Goal: Task Accomplishment & Management: Complete application form

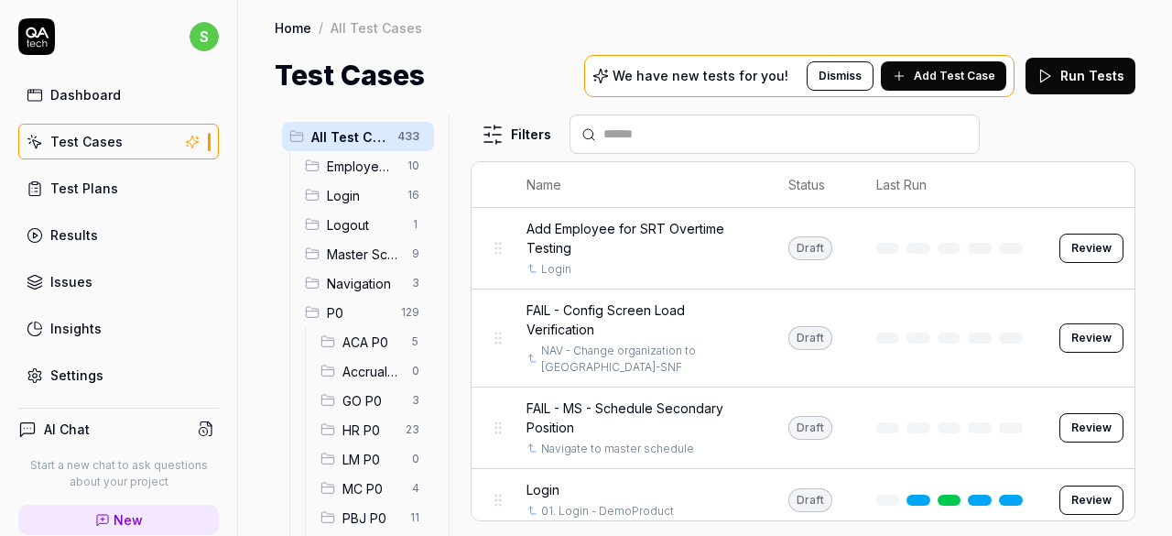
click at [349, 422] on span "HR P0" at bounding box center [368, 429] width 52 height 19
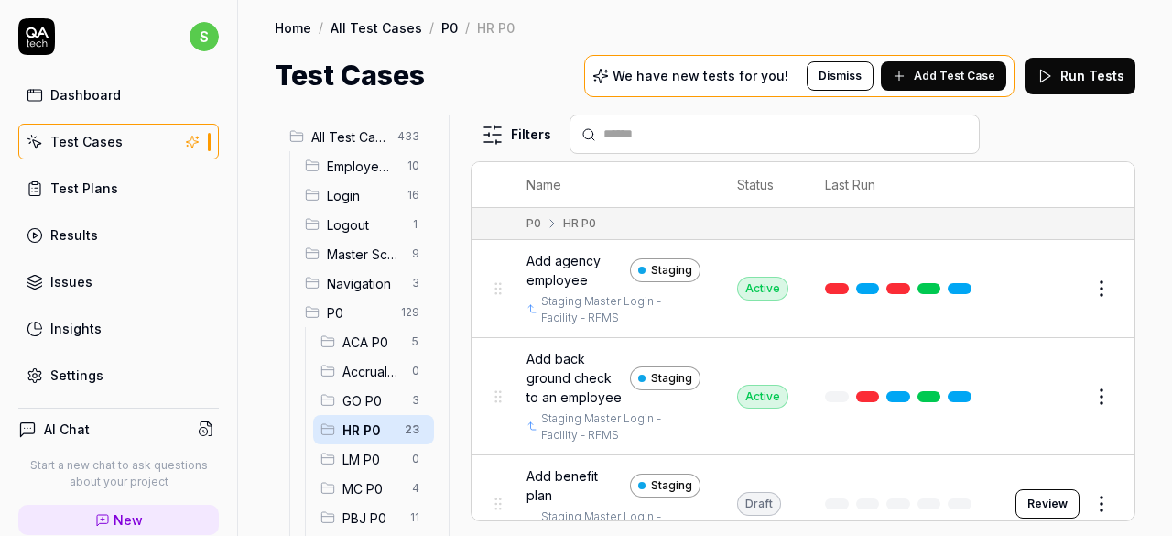
click at [965, 74] on span "Add Test Case" at bounding box center [955, 76] width 82 height 16
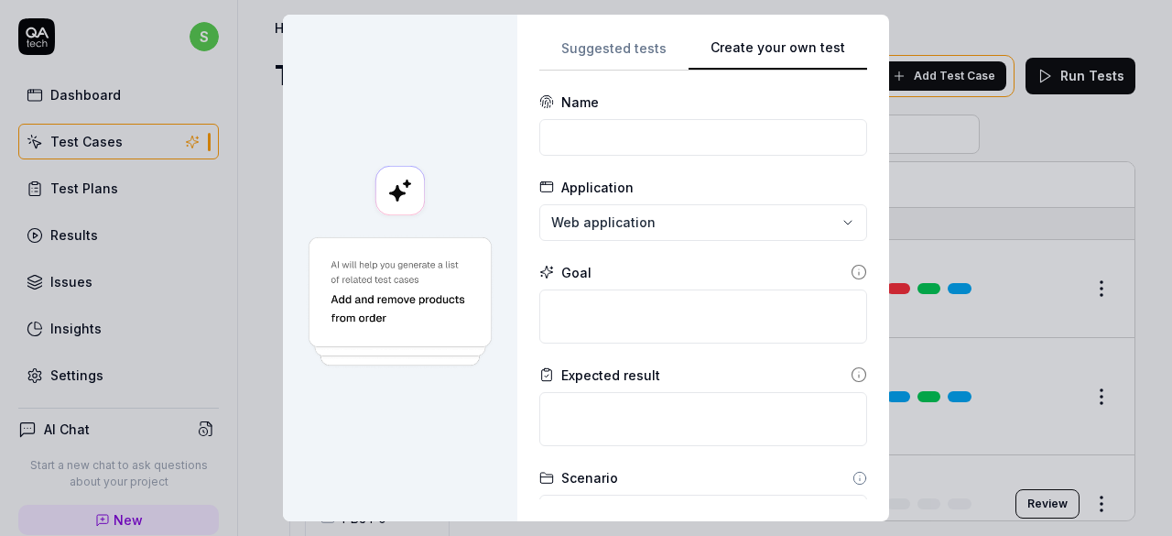
click at [792, 55] on button "Create your own test" at bounding box center [778, 54] width 179 height 33
click at [670, 142] on input at bounding box center [703, 137] width 328 height 37
type input "S"
type input "t"
click at [626, 139] on input "Verify employmee search" at bounding box center [703, 137] width 328 height 37
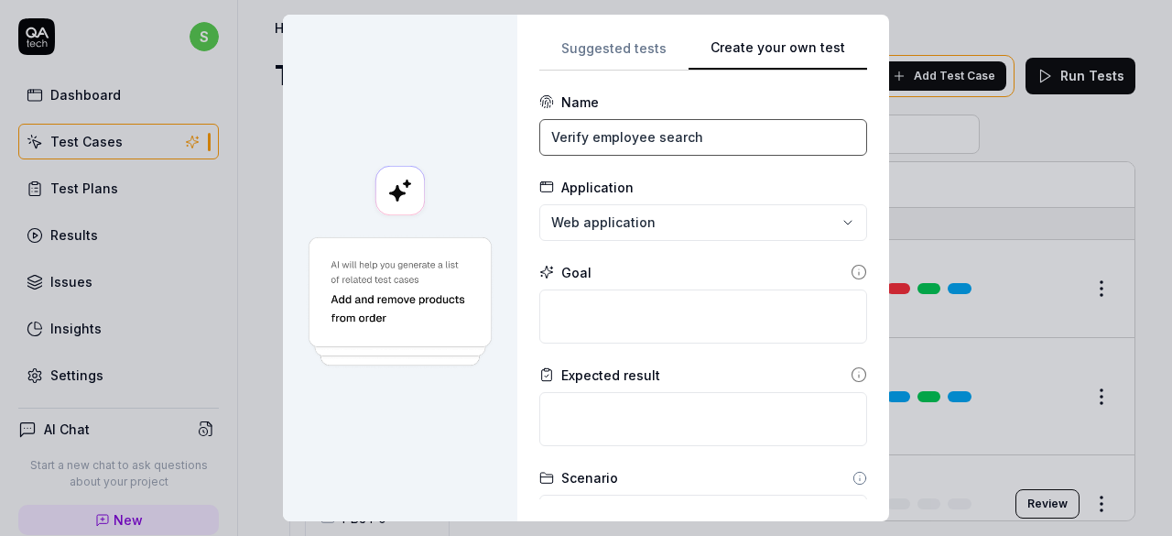
type input "Verify employee search"
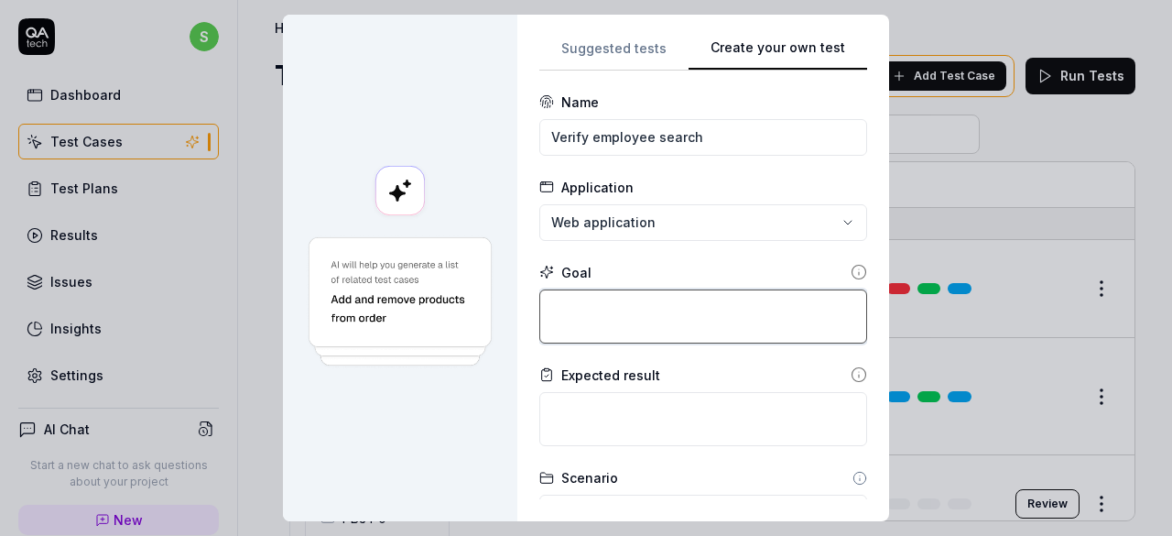
click at [634, 310] on textarea at bounding box center [703, 316] width 328 height 54
type textarea "*"
type textarea "S"
type textarea "*"
type textarea "Se"
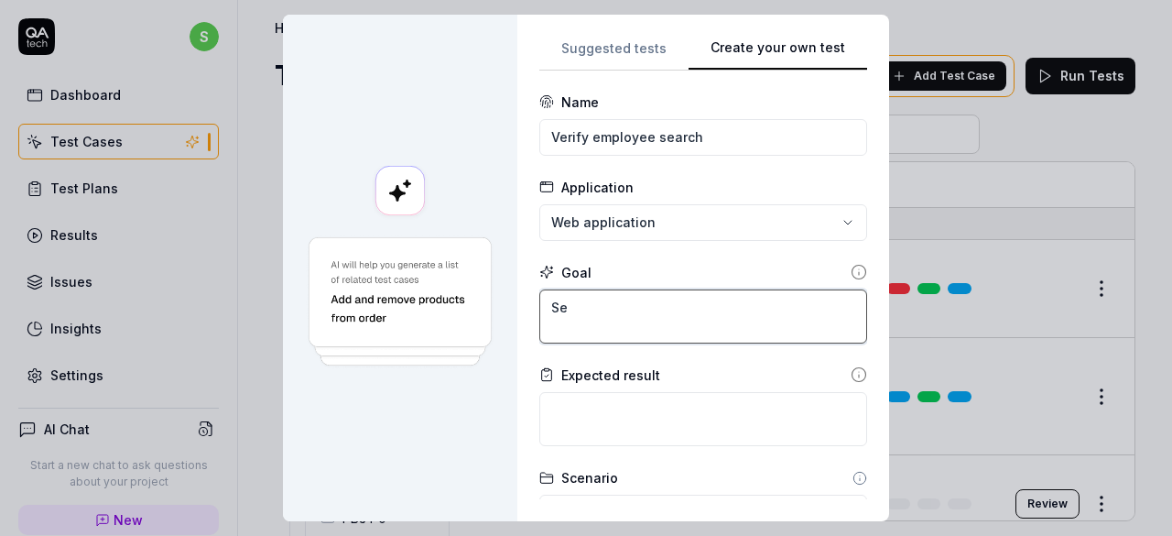
type textarea "*"
type textarea "Sea"
type textarea "*"
type textarea "Sear"
type textarea "*"
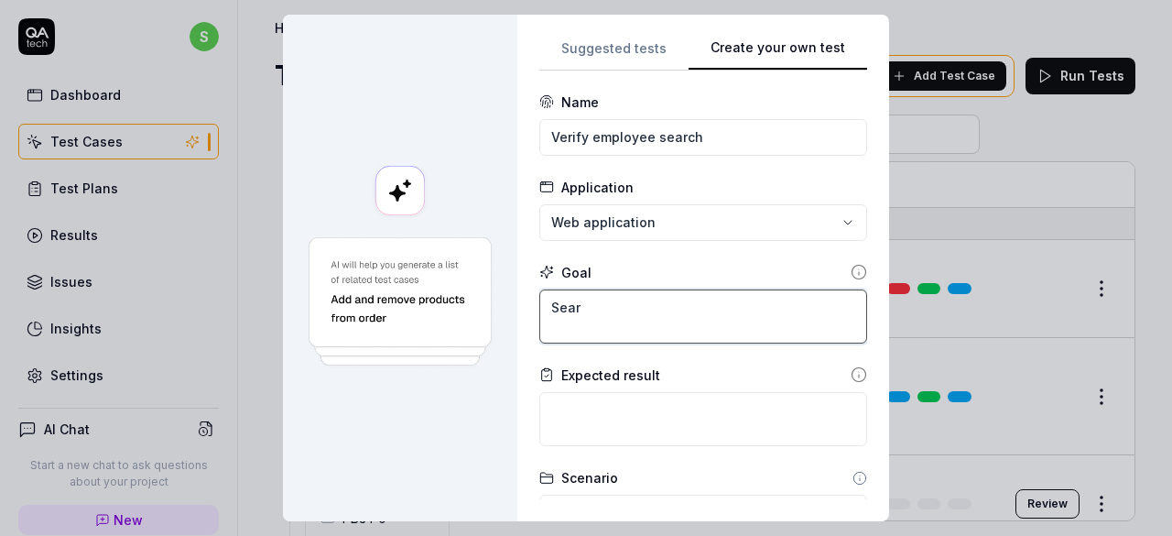
type textarea "Searc"
type textarea "*"
type textarea "Search"
type textarea "*"
type textarea "Search"
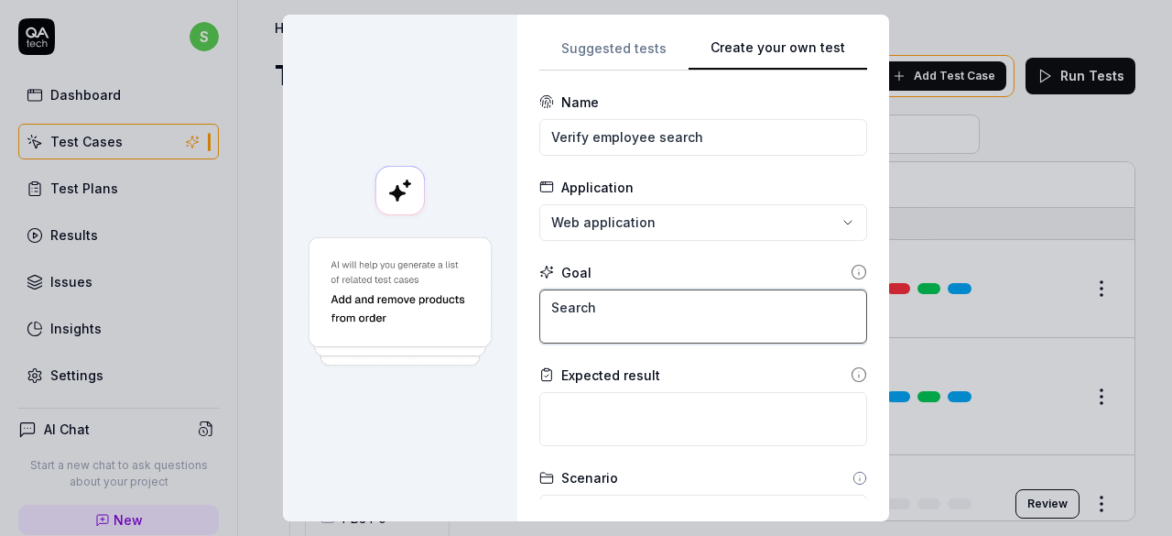
type textarea "*"
type textarea "Search ey"
type textarea "*"
type textarea "Search eym"
type textarea "*"
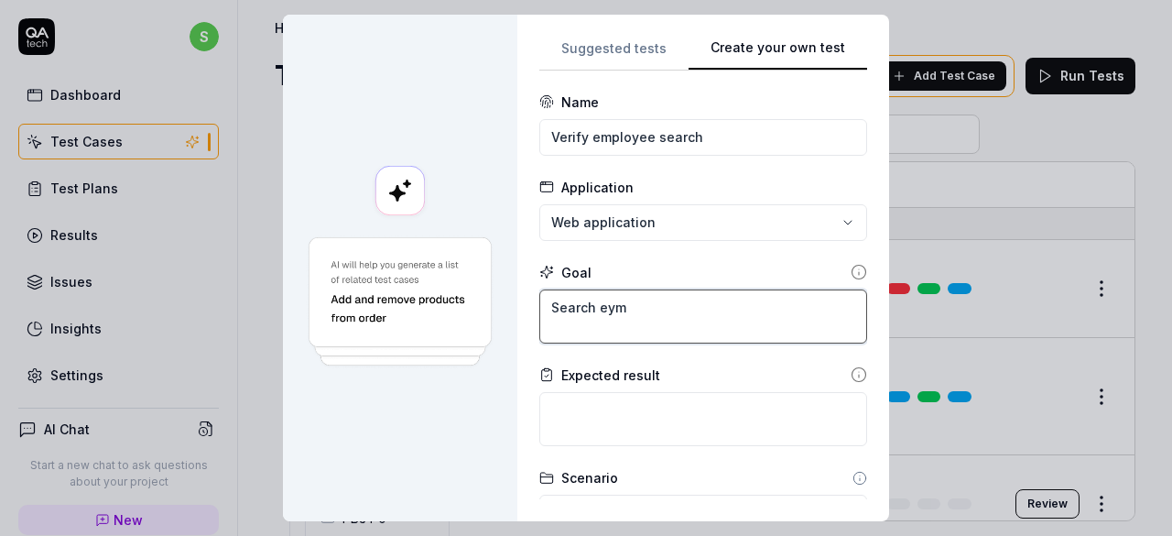
type textarea "Search eymp"
type textarea "*"
type textarea "Search eympl"
type textarea "*"
type textarea "Search eymploy"
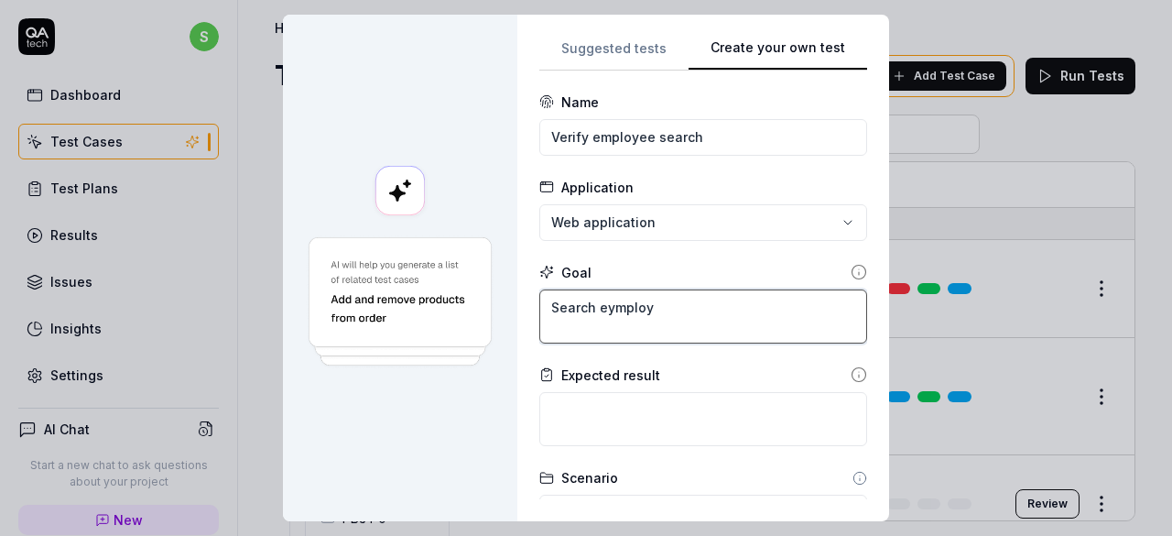
type textarea "*"
type textarea "Search eymploym"
type textarea "*"
type textarea "Search eymployme"
type textarea "*"
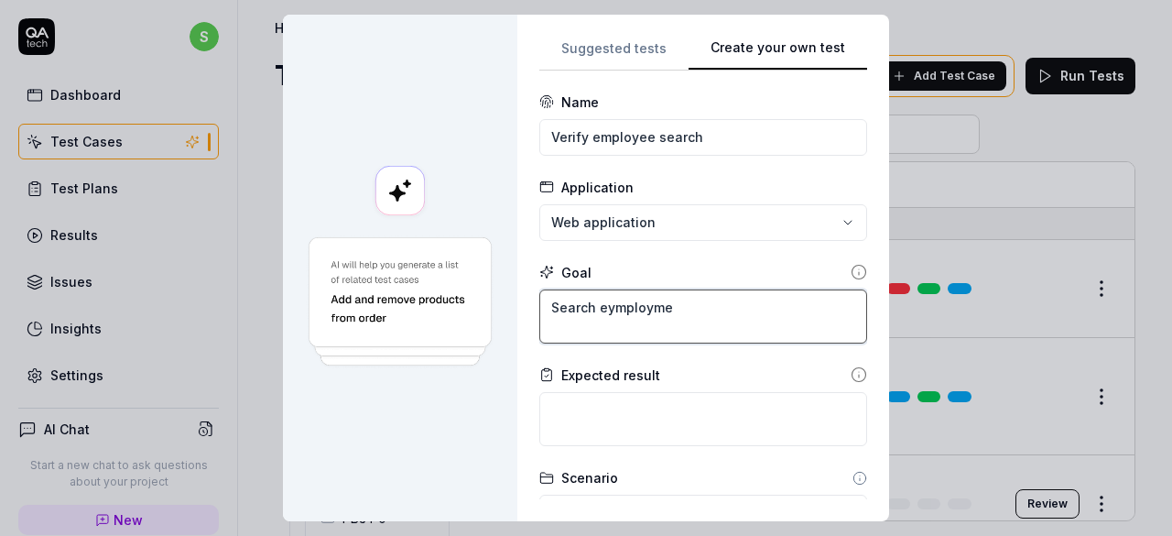
type textarea "Search eymploymee"
type textarea "*"
type textarea "Search eymploymee"
type textarea "*"
type textarea "Search eymploymee w"
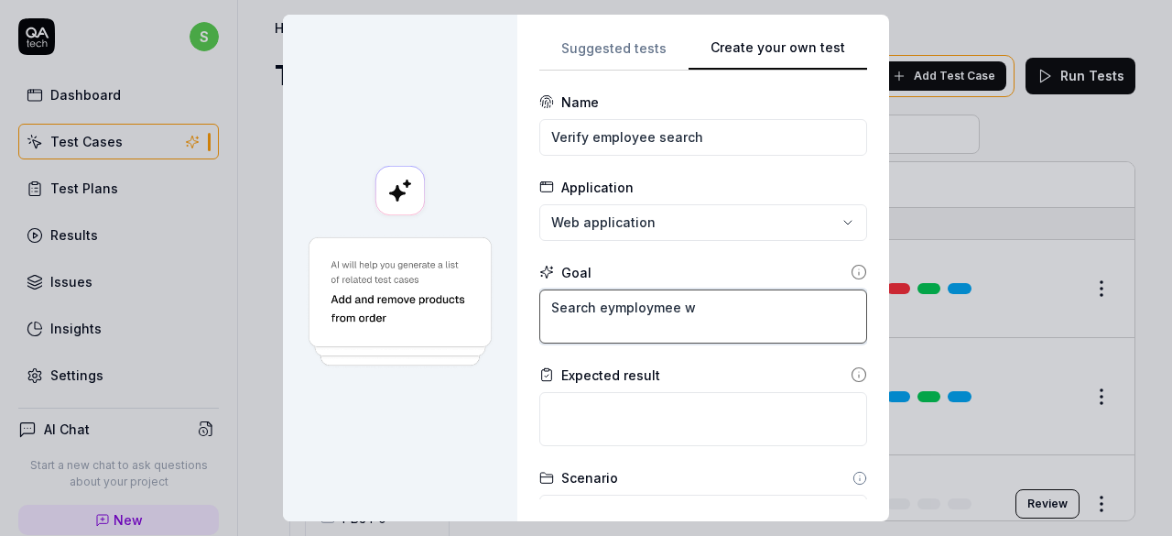
type textarea "*"
type textarea "Search eymploymee wit"
type textarea "*"
type textarea "Search eymploymee witv"
type textarea "*"
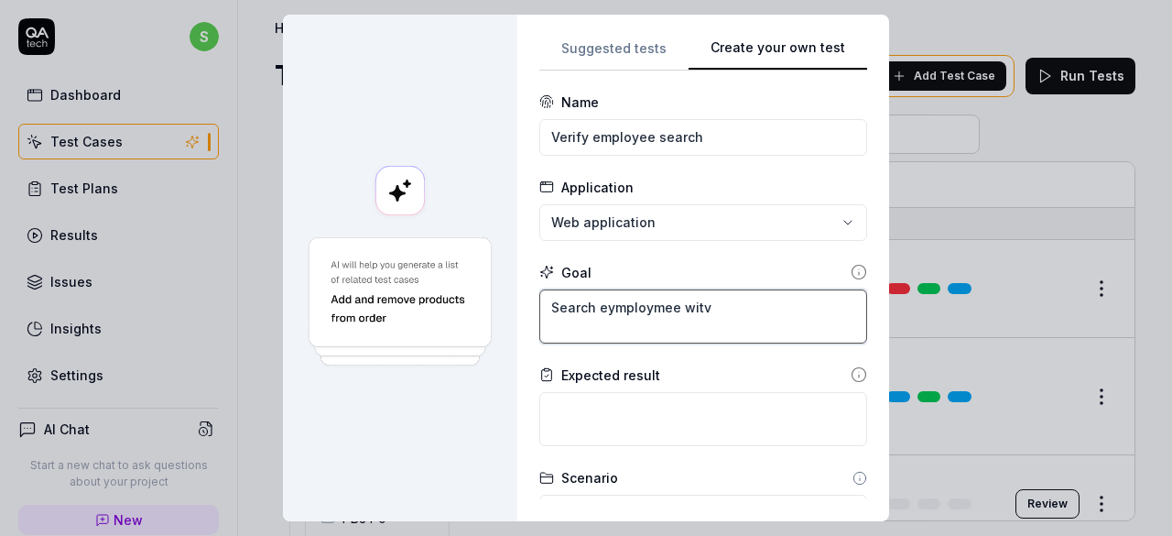
type textarea "Search eymploymee witvh"
type textarea "*"
type textarea "Search eymploymee witvh"
type textarea "*"
type textarea "Search eymploymee witvh ey"
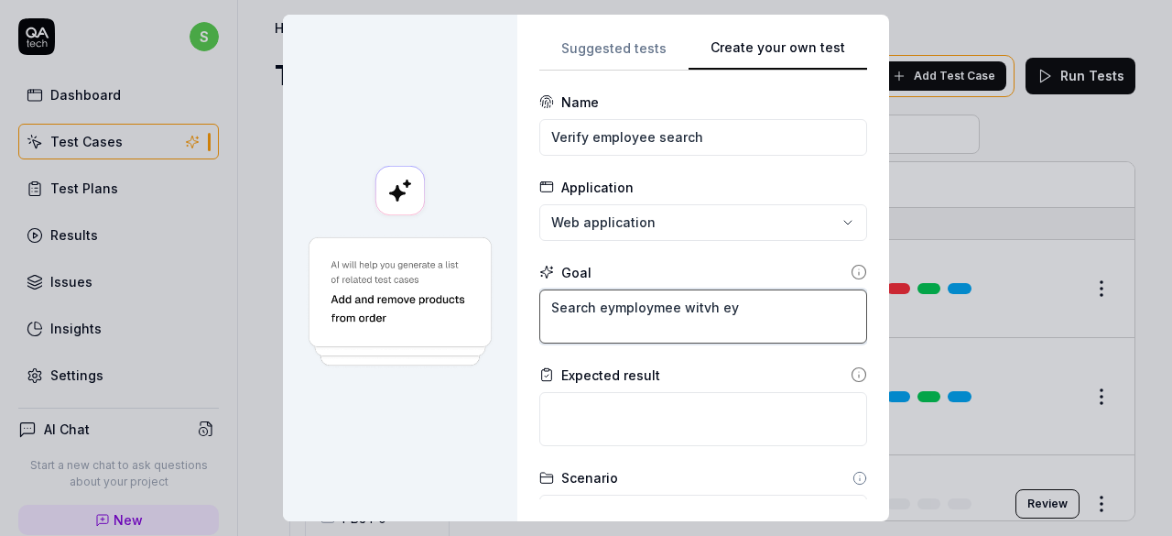
type textarea "*"
type textarea "Search eymploymee [PERSON_NAME]"
type textarea "*"
type textarea "Search eymploymee [PERSON_NAME]"
type textarea "*"
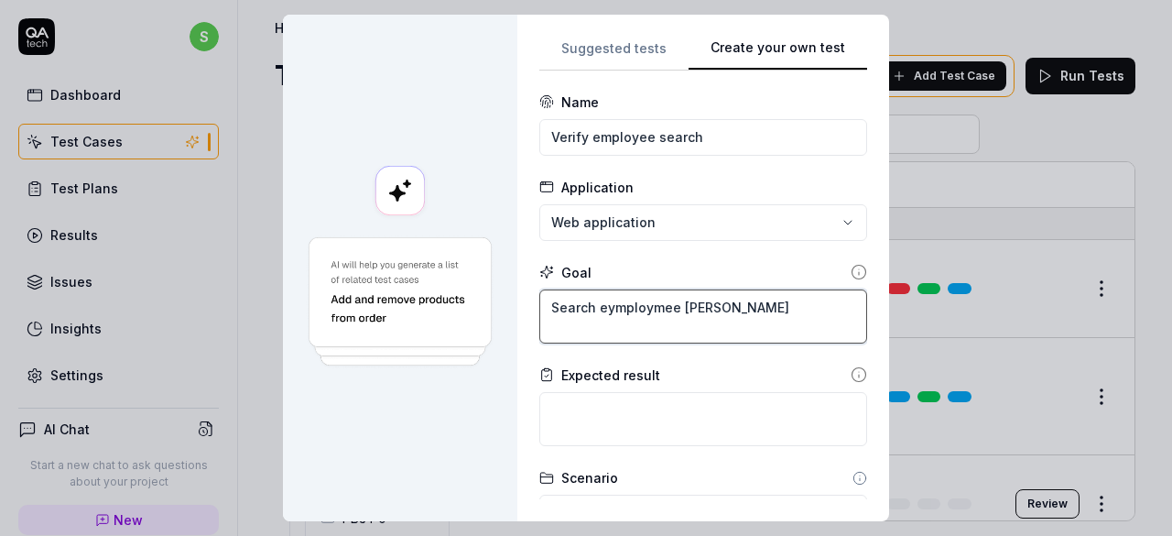
type textarea "Search eymploymee [PERSON_NAME]"
type textarea "*"
type textarea "Search eymploymee witvh eymploy"
type textarea "*"
type textarea "Search eymploymee witvh eymploym"
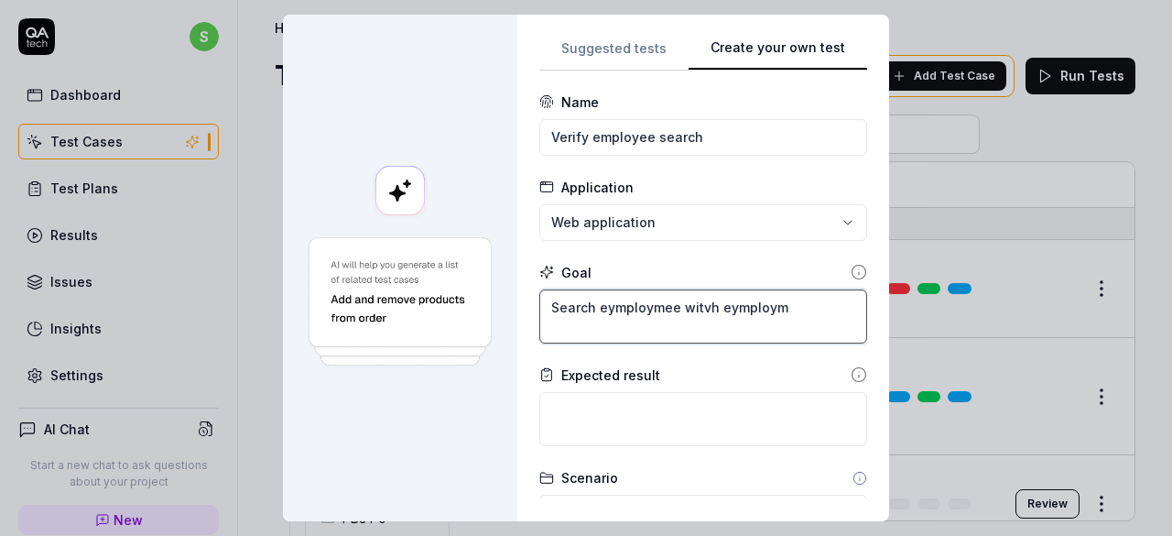
type textarea "*"
type textarea "Search eymploymee witvh eymployme"
type textarea "*"
type textarea "Search eymploymee witvh eymploymee"
type textarea "*"
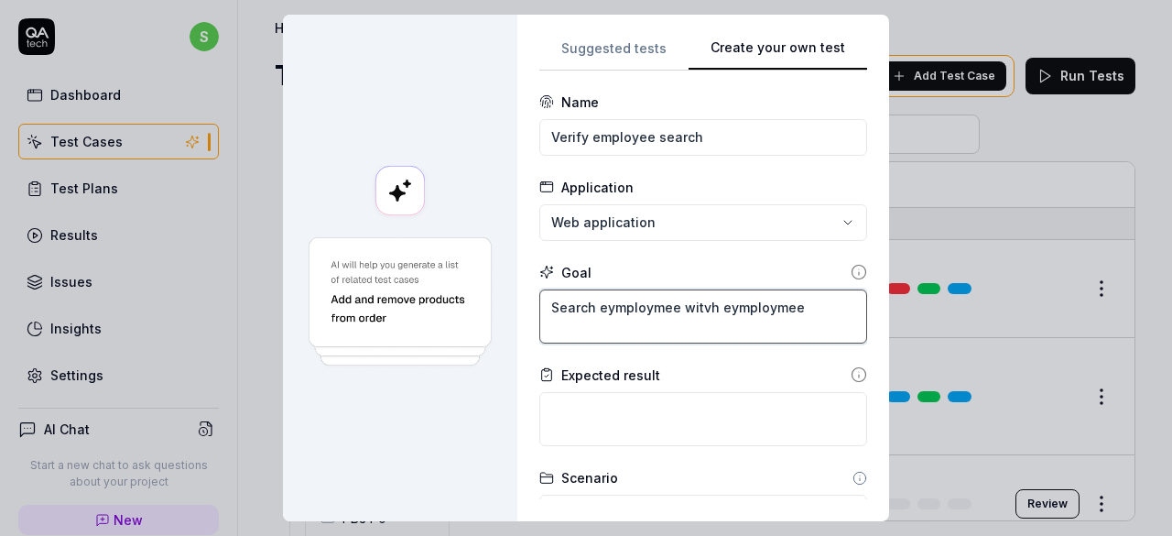
type textarea "Search eymploymee witvh eymploymee"
type textarea "*"
type textarea "Search eymploymee witvh eymploymee n"
type textarea "*"
type textarea "Search eymploymee witvh eymploymee nay"
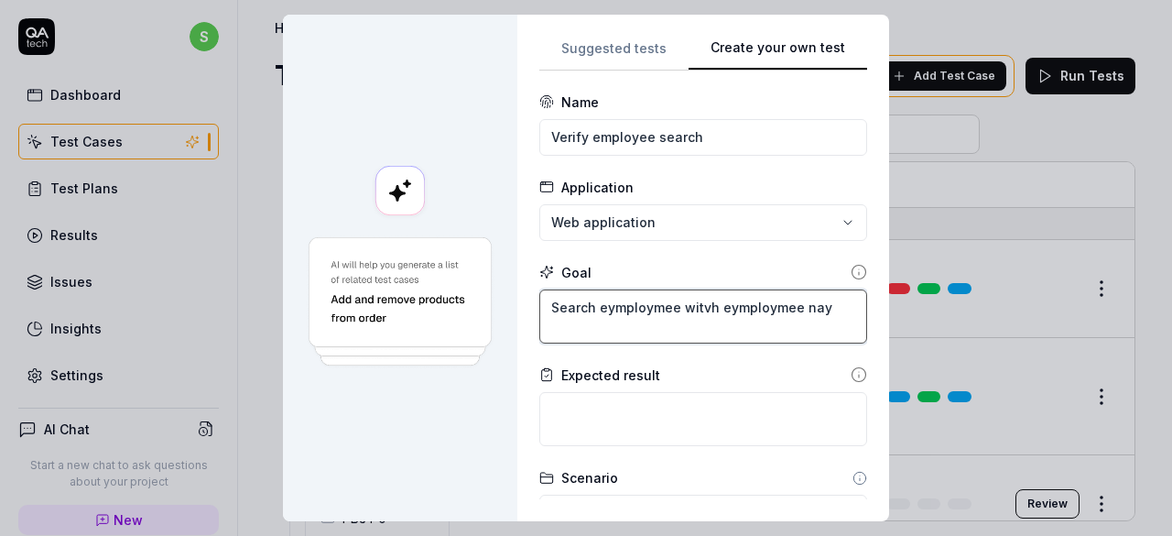
type textarea "*"
type textarea "Search eymploymee witvh eymploymee naym"
type textarea "*"
type textarea "Search eymploymee witvh eymploymee nayme"
click at [607, 307] on textarea "Search eymploymee witvh eymploymee nayme" at bounding box center [703, 316] width 328 height 54
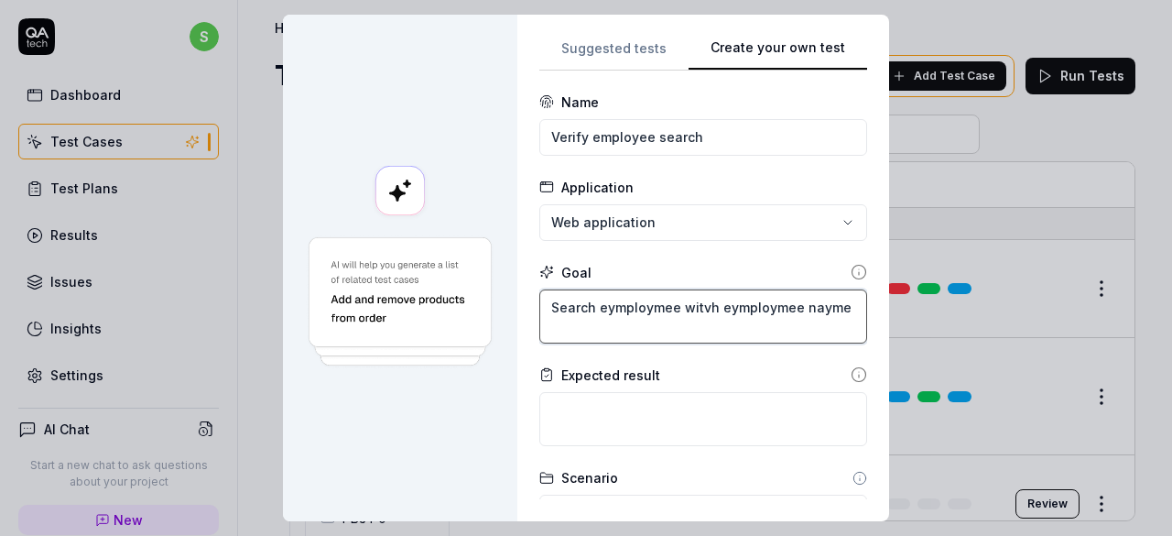
type textarea "*"
type textarea "Search employmee witvh eymploymee nayme"
click at [645, 305] on textarea "Search employmee witvh eymploymee nayme" at bounding box center [703, 316] width 328 height 54
type textarea "*"
type textarea "Search employee [PERSON_NAME]"
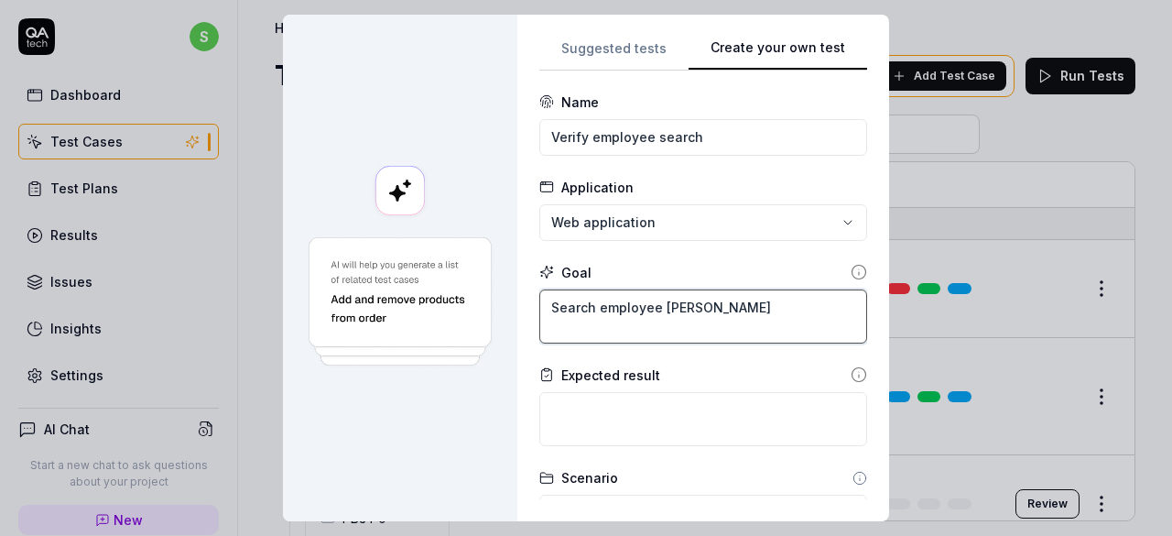
click at [680, 307] on textarea "Search employee [PERSON_NAME]" at bounding box center [703, 316] width 328 height 54
type textarea "*"
type textarea "Search employee with [PERSON_NAME]"
click at [700, 307] on textarea "Search employee with [PERSON_NAME]" at bounding box center [703, 316] width 328 height 54
type textarea "*"
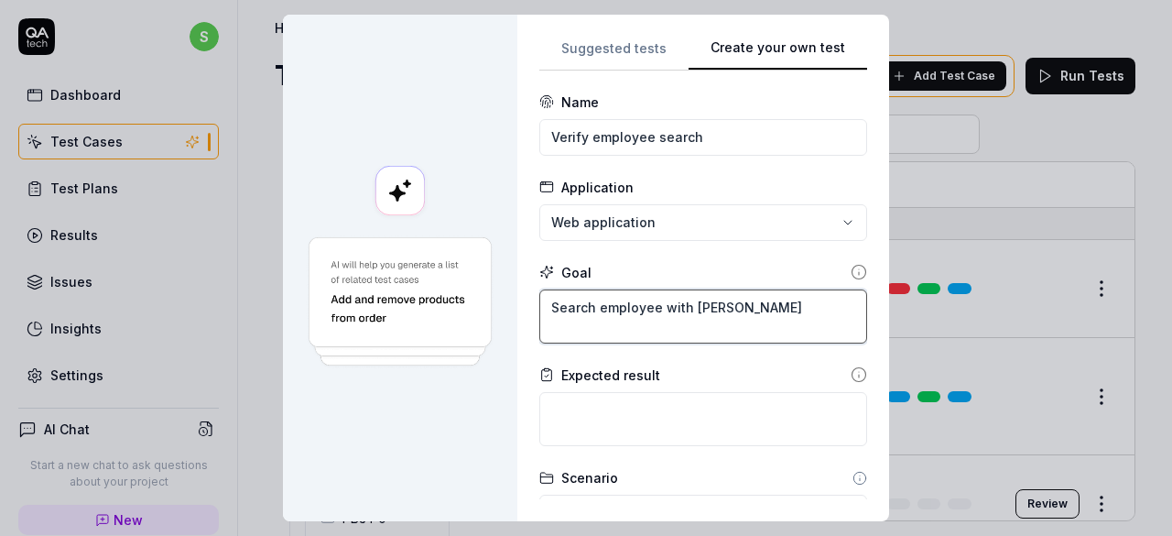
type textarea "Search employee with [PERSON_NAME]"
click at [737, 305] on textarea "Search employee with [PERSON_NAME]" at bounding box center [703, 316] width 328 height 54
type textarea "*"
type textarea "Search employee with employee [PERSON_NAME]"
click at [769, 307] on textarea "Search employee with employee [PERSON_NAME]" at bounding box center [703, 316] width 328 height 54
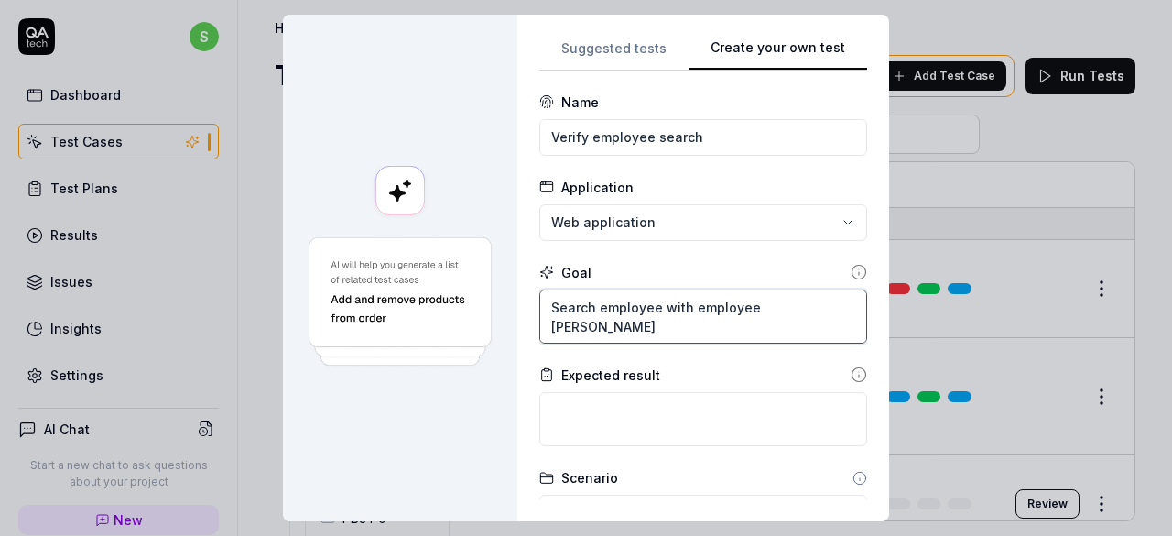
type textarea "*"
type textarea "Search employee with employee name"
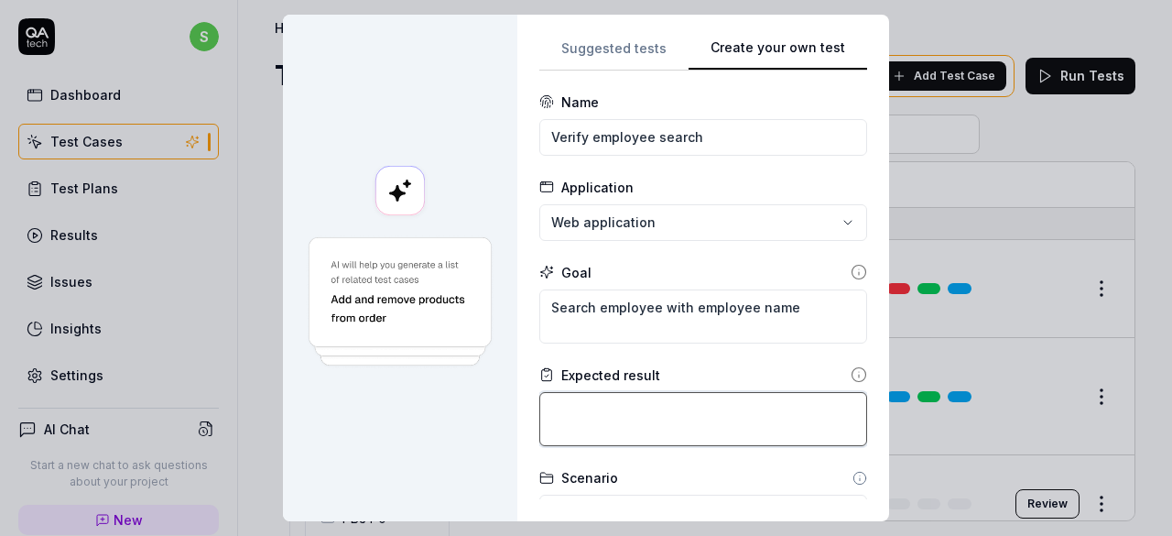
click at [690, 414] on textarea at bounding box center [703, 419] width 328 height 54
type textarea "*"
type textarea "Ey"
type textarea "*"
type textarea "Eym"
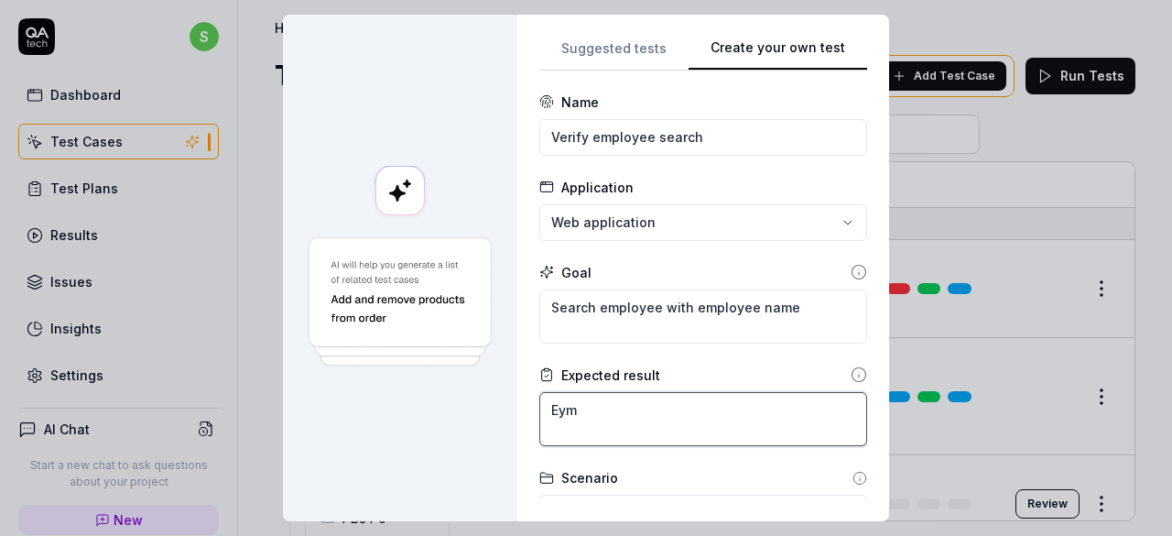
type textarea "*"
type textarea "Eymp"
type textarea "*"
type textarea "Eympl"
type textarea "*"
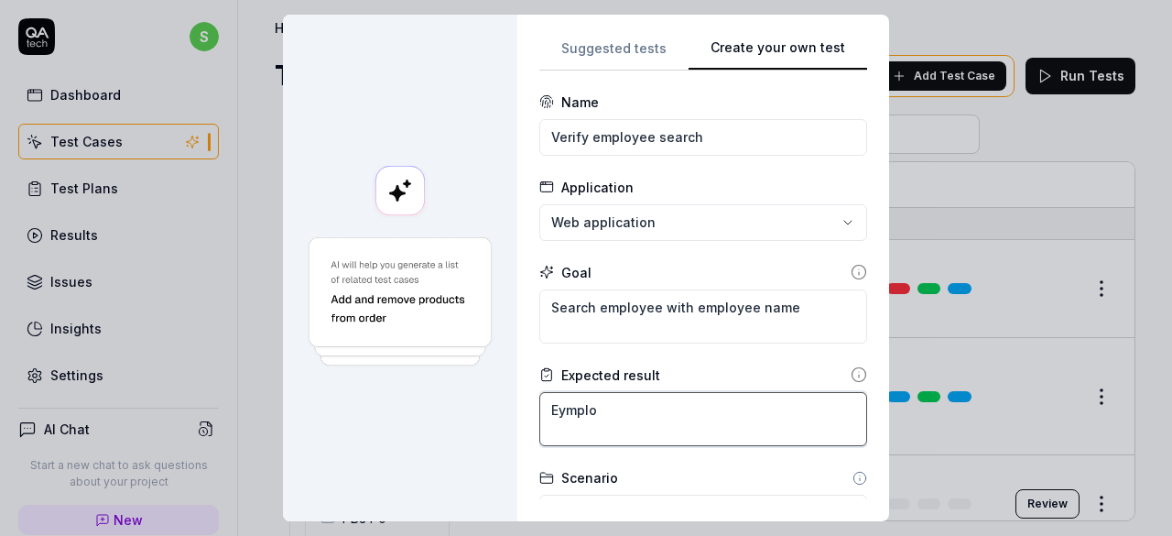
type textarea "Eymploy"
type textarea "*"
type textarea "Eymploym"
type textarea "*"
type textarea "Eymployme"
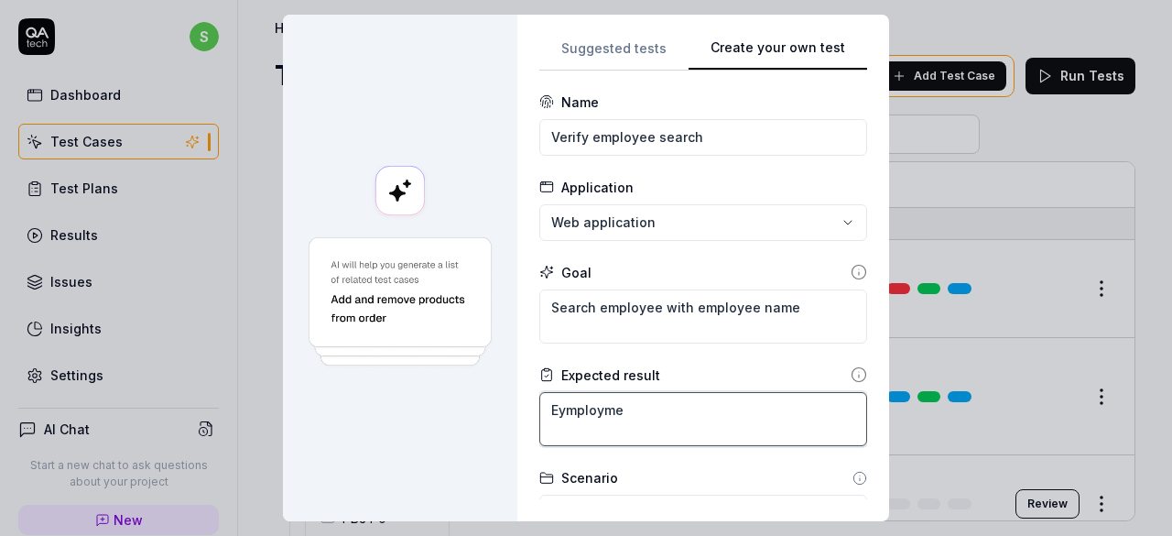
type textarea "*"
type textarea "Eymploymee"
type textarea "*"
type textarea "Eymploymee"
type textarea "*"
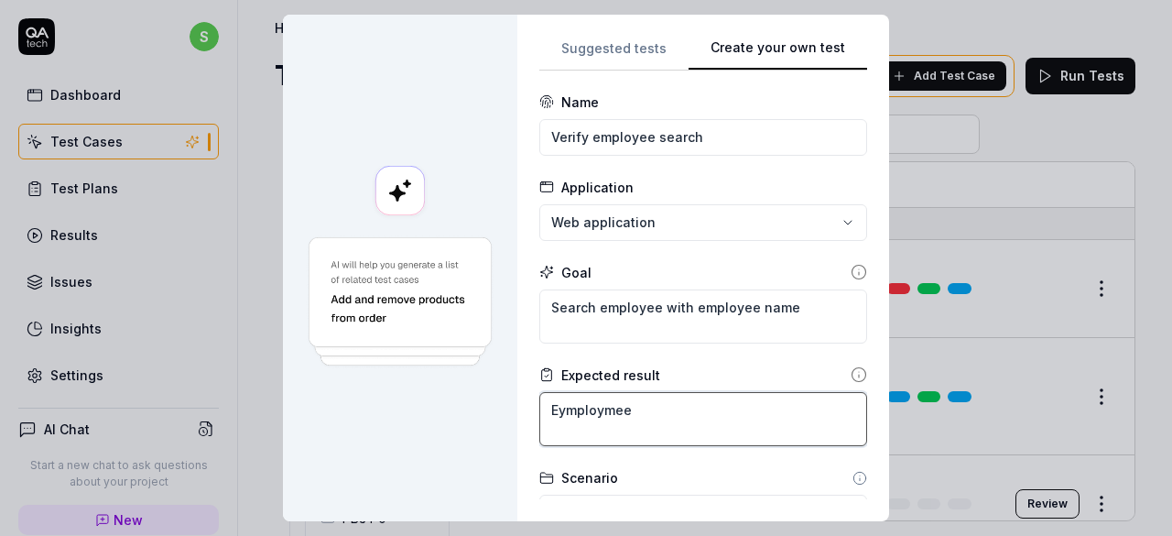
type textarea "Eymploymee s"
type textarea "*"
type textarea "Eymploymee sh"
type textarea "*"
type textarea "Eymploymee sho"
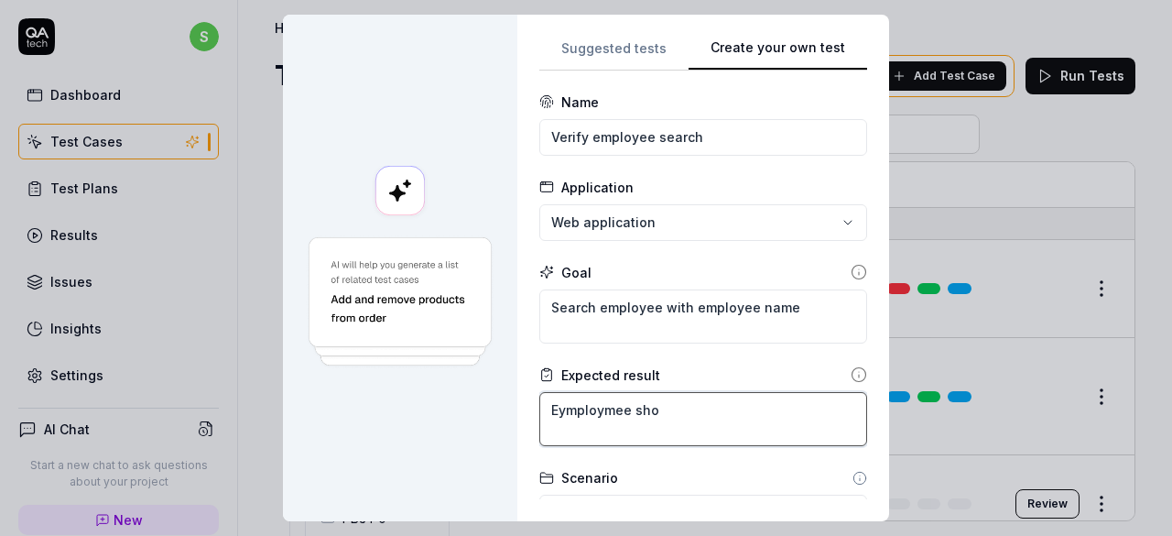
type textarea "*"
type textarea "Eymploymee shou"
type textarea "*"
type textarea "Eymploymee shoul"
type textarea "*"
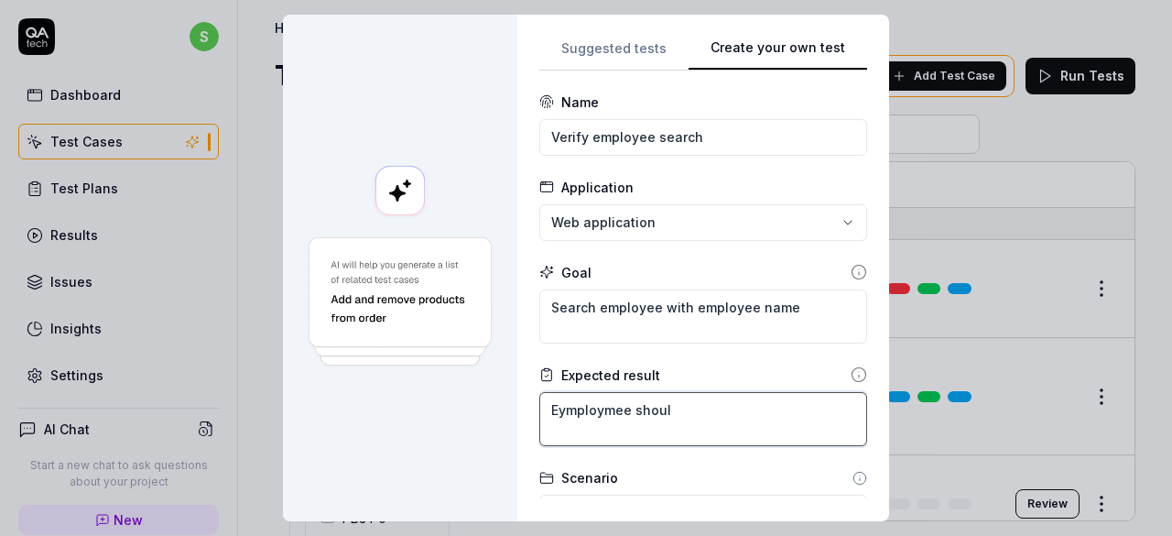
type textarea "Eymploymee should"
type textarea "*"
type textarea "Eymploymee should"
type textarea "*"
type textarea "Eymploymee should g"
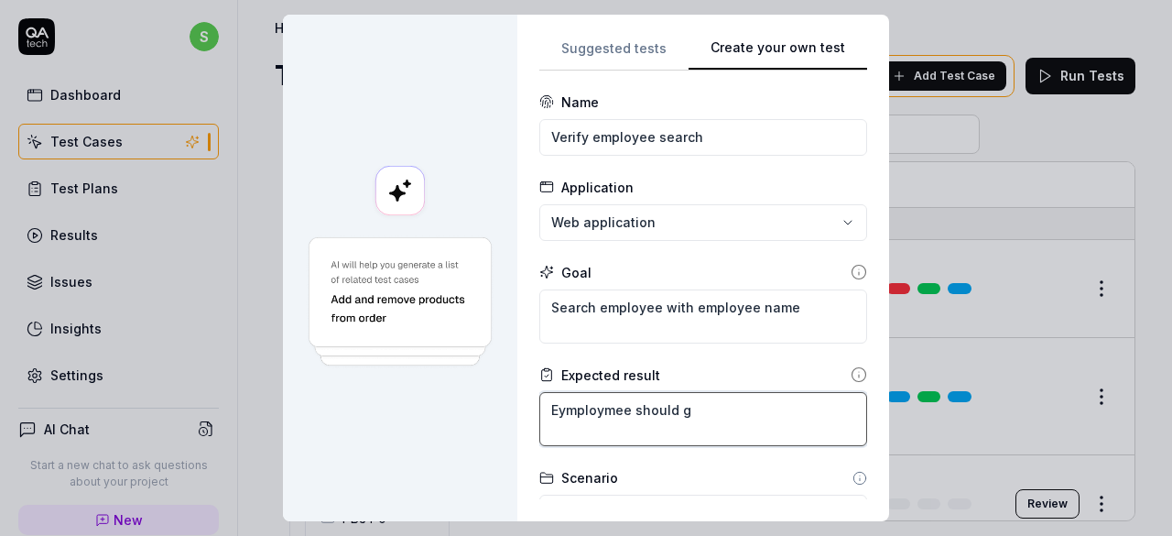
type textarea "*"
type textarea "Eymploymee should get"
type textarea "*"
type textarea "Eymploymee should getv"
type textarea "*"
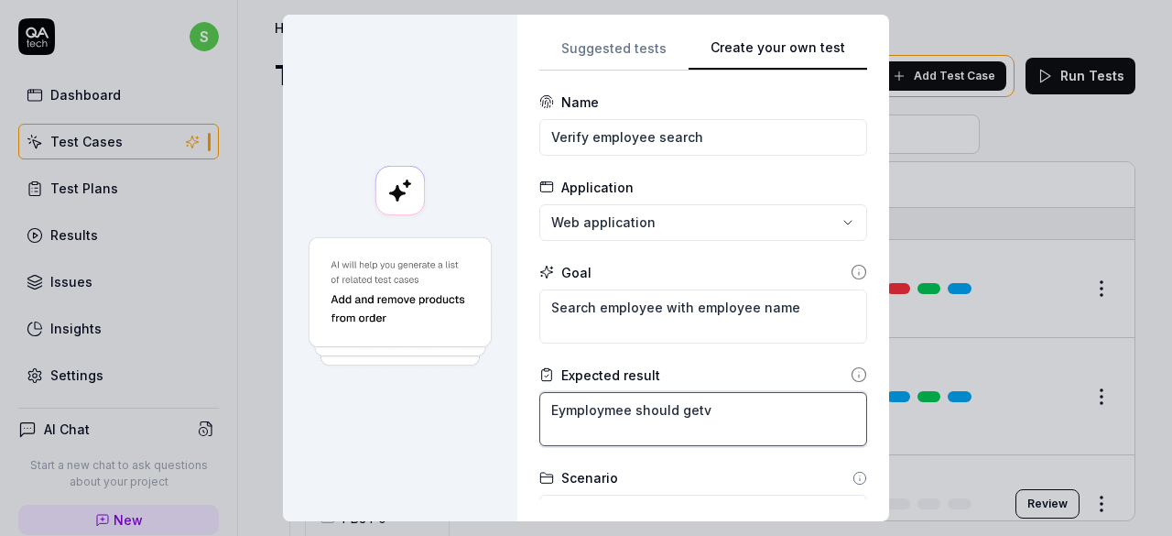
type textarea "Eymploymee should getv"
type textarea "*"
type textarea "Eymploymee should getv"
type textarea "*"
type textarea "Eymploymee should get"
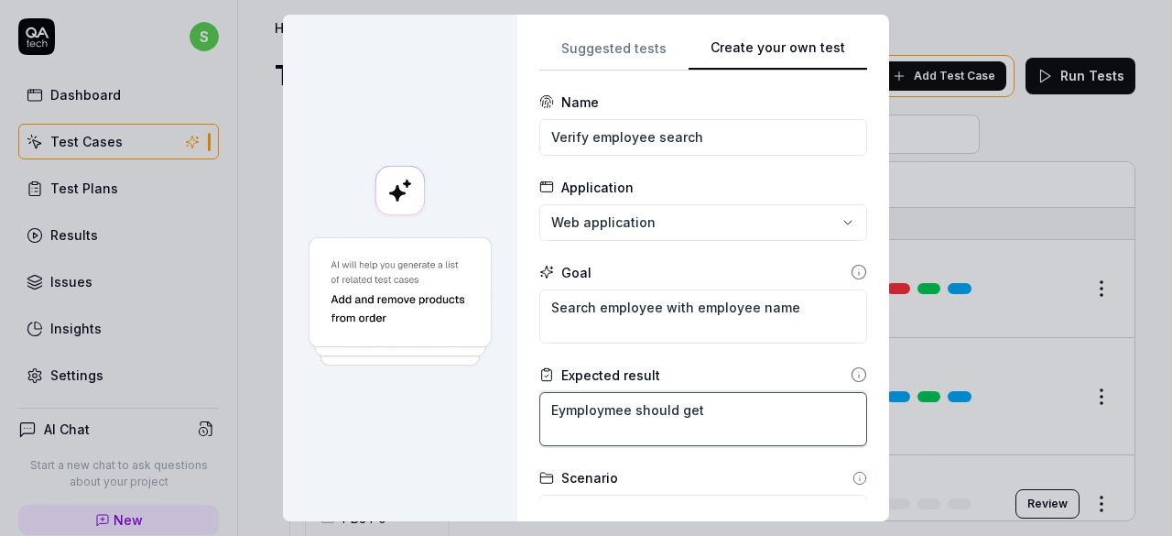
type textarea "*"
type textarea "Eymploymee should get"
type textarea "*"
type textarea "Eymploymee should get o"
type textarea "*"
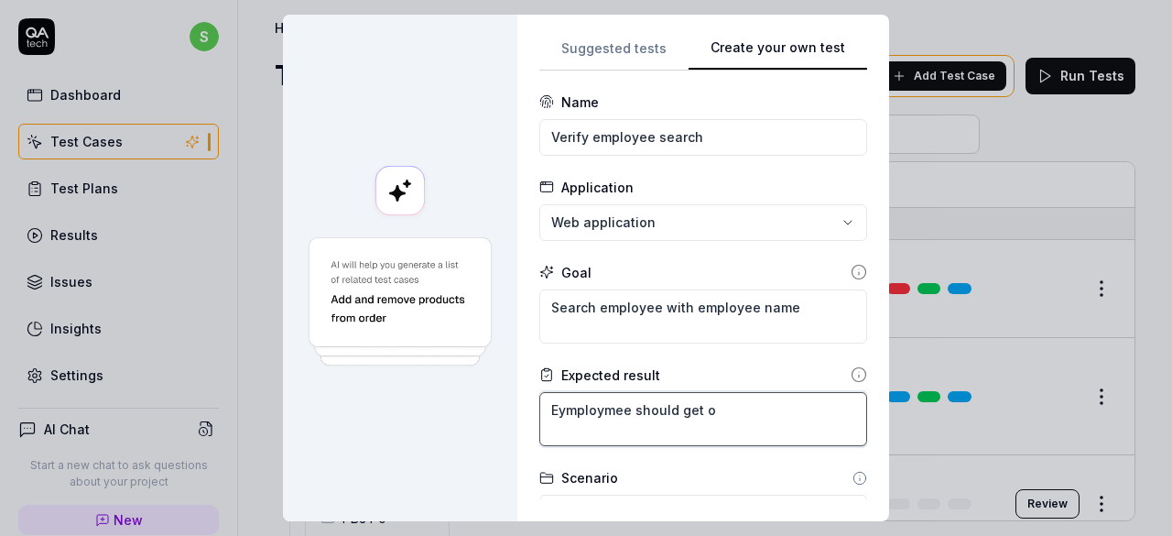
type textarea "Eymploymee should get op"
type textarea "*"
type textarea "Eymploymee should get ope"
type textarea "*"
type textarea "Eymploymee should get open"
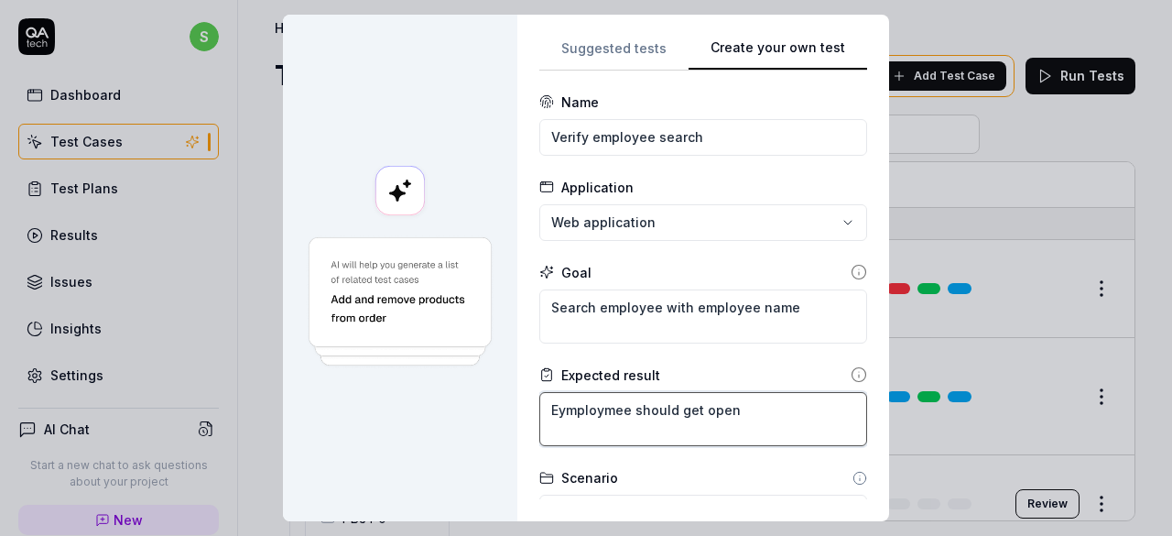
type textarea "*"
type textarea "Eymploymee should get ope"
type textarea "*"
type textarea "Eymploymee should get op"
type textarea "*"
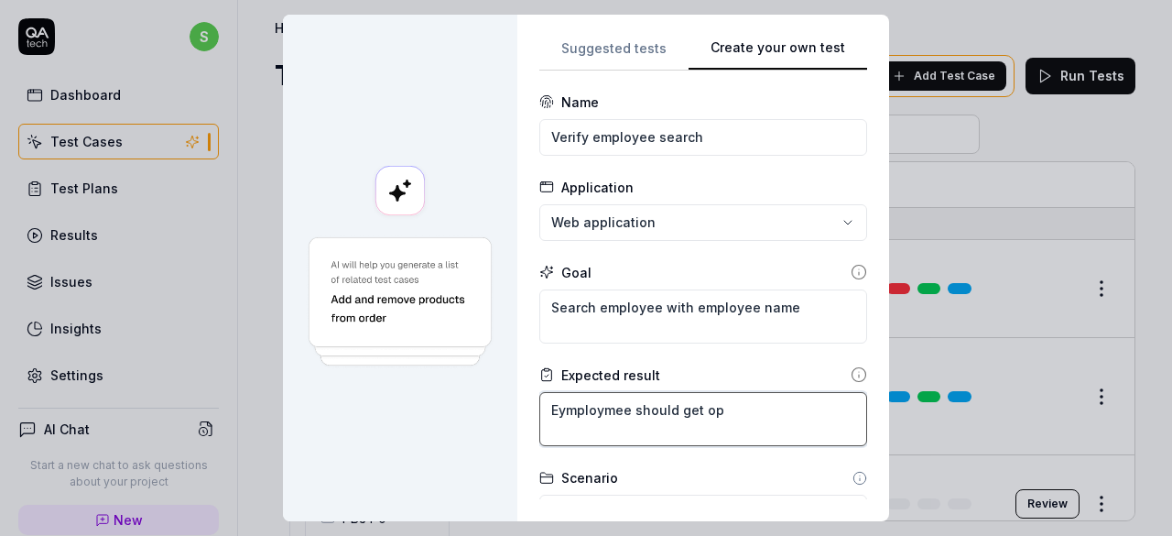
type textarea "Eymploymee should get o"
type textarea "*"
type textarea "Eymploymee should get"
type textarea "*"
type textarea "Eymploymee should get"
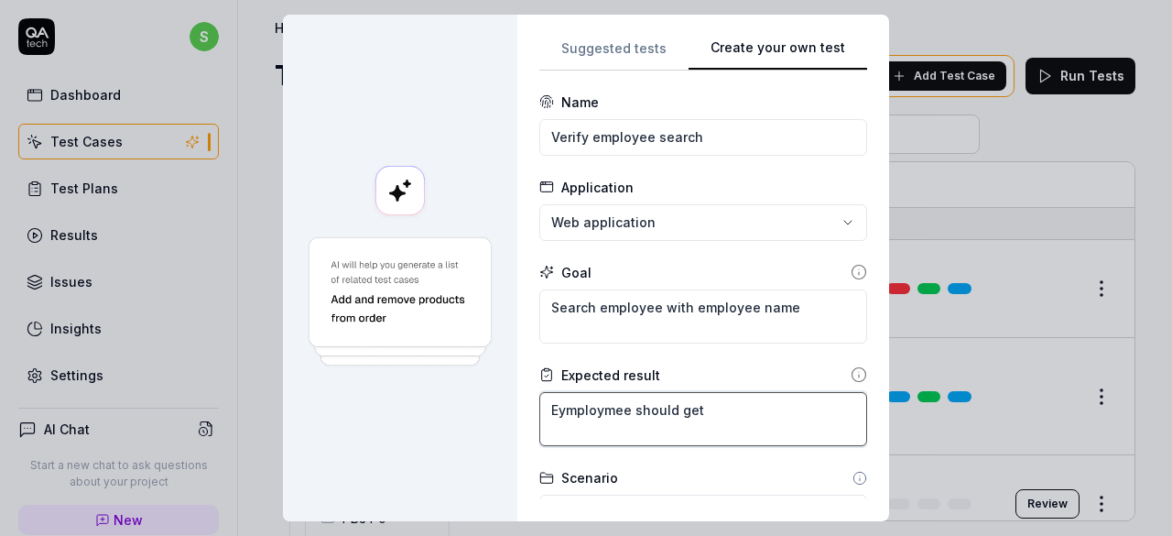
type textarea "*"
type textarea "Eymploymee should ge"
type textarea "*"
type textarea "Eymploymee should g"
type textarea "*"
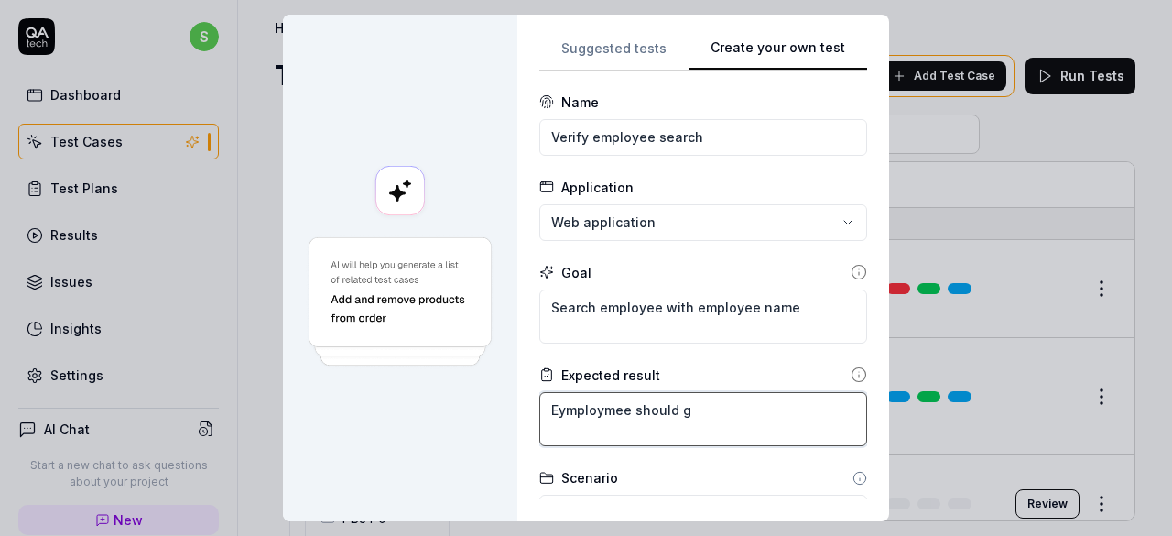
type textarea "Eymploymee should"
click at [625, 413] on textarea "Eymploymee should" at bounding box center [703, 419] width 328 height 54
type textarea "*"
type textarea "Eymploymee dshould"
type textarea "*"
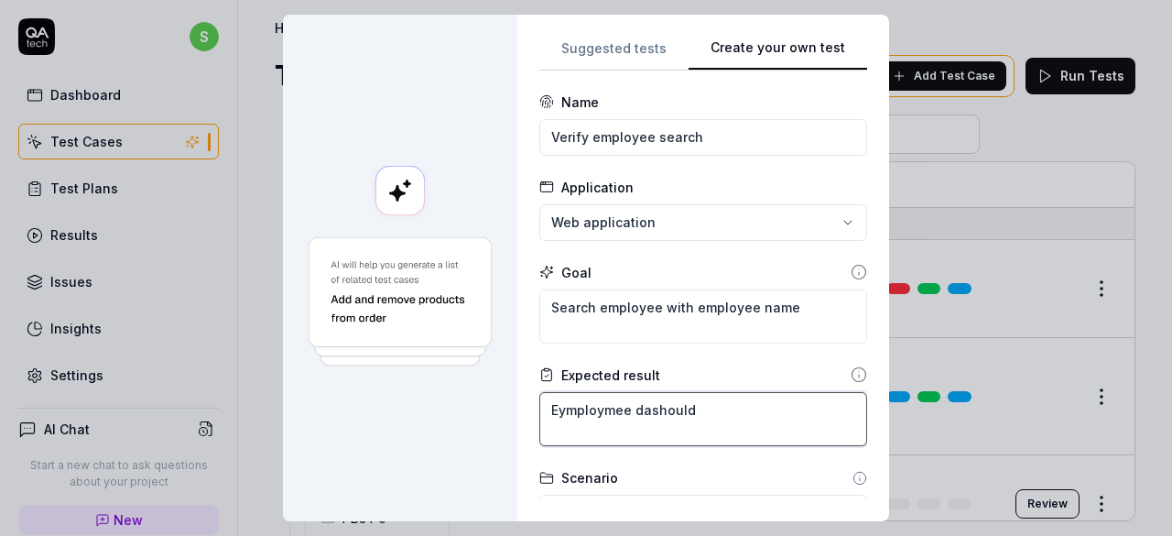
type textarea "Eymploymee datshould"
type textarea "*"
type textarea "Eymploymee datvshould"
type textarea "*"
type textarea "Eymploymee datvashould"
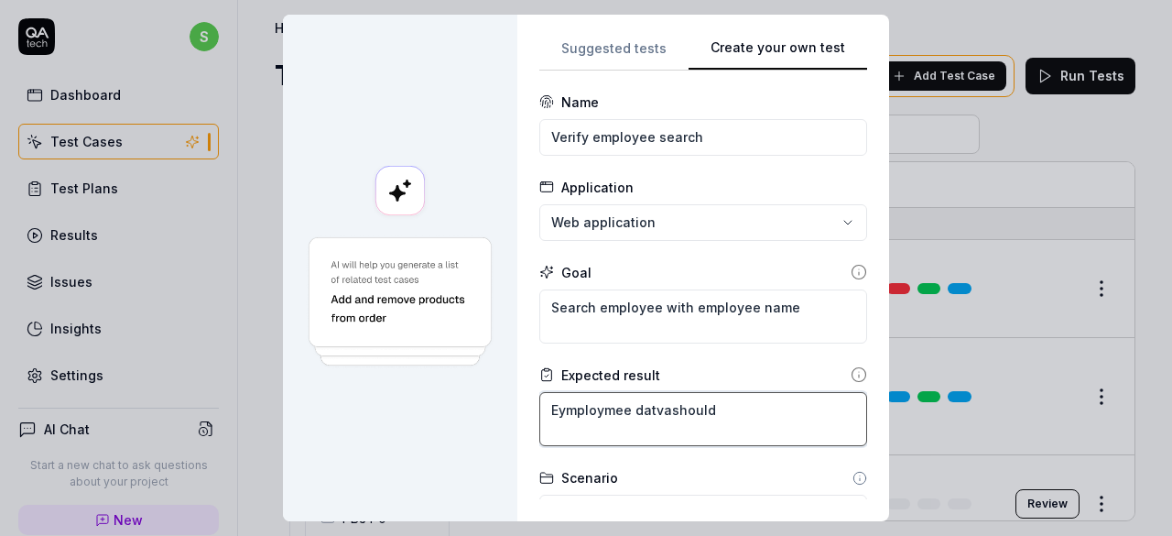
type textarea "*"
type textarea "Eymploymee datva should"
type textarea "*"
type textarea "Eymploymee datva should b"
type textarea "*"
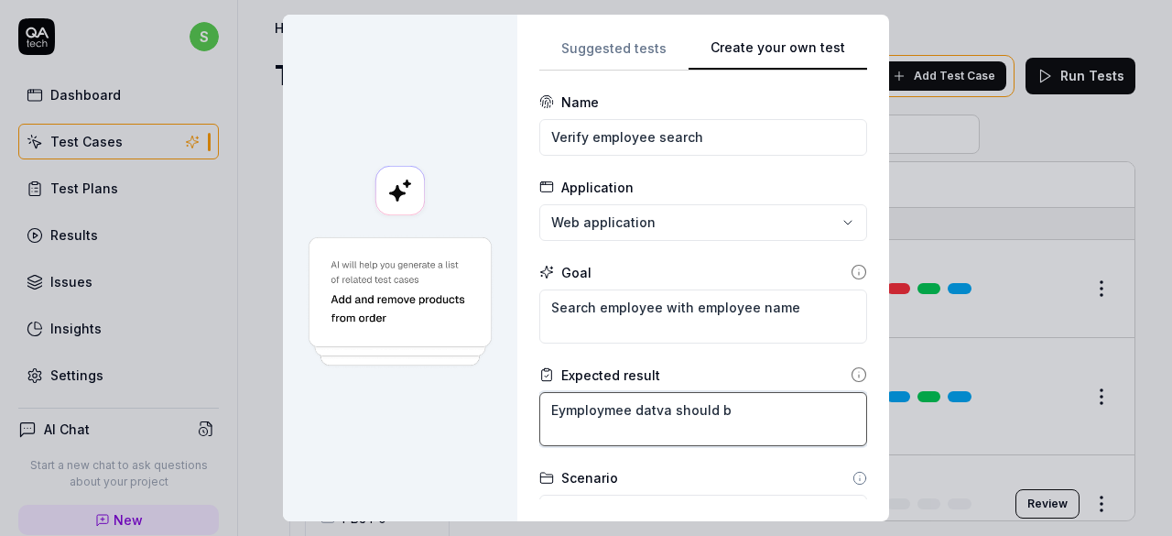
type textarea "Eymploymee datva should be"
type textarea "*"
type textarea "Eymploymee datva should be"
type textarea "*"
type textarea "Eymploymee datva should be l"
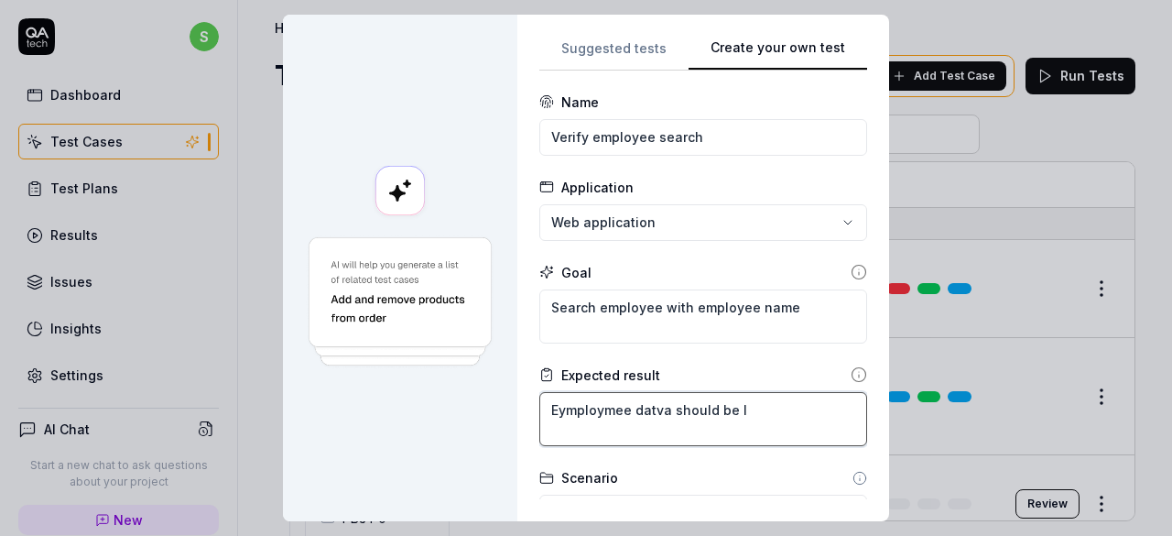
type textarea "*"
type textarea "Eymploymee datva should be lo"
type textarea "*"
type textarea "Eymploymee datva should be loa"
type textarea "*"
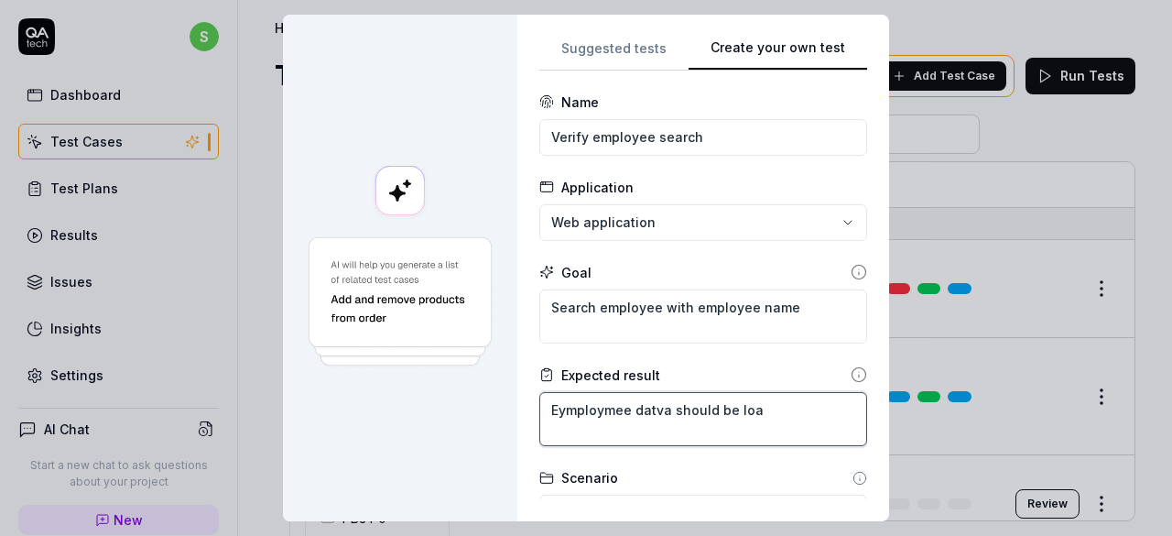
type textarea "Eymploymee datva should be load"
type textarea "*"
type textarea "Eymploymee datva should be loade"
type textarea "*"
type textarea "Eymploymee datva should be loaded"
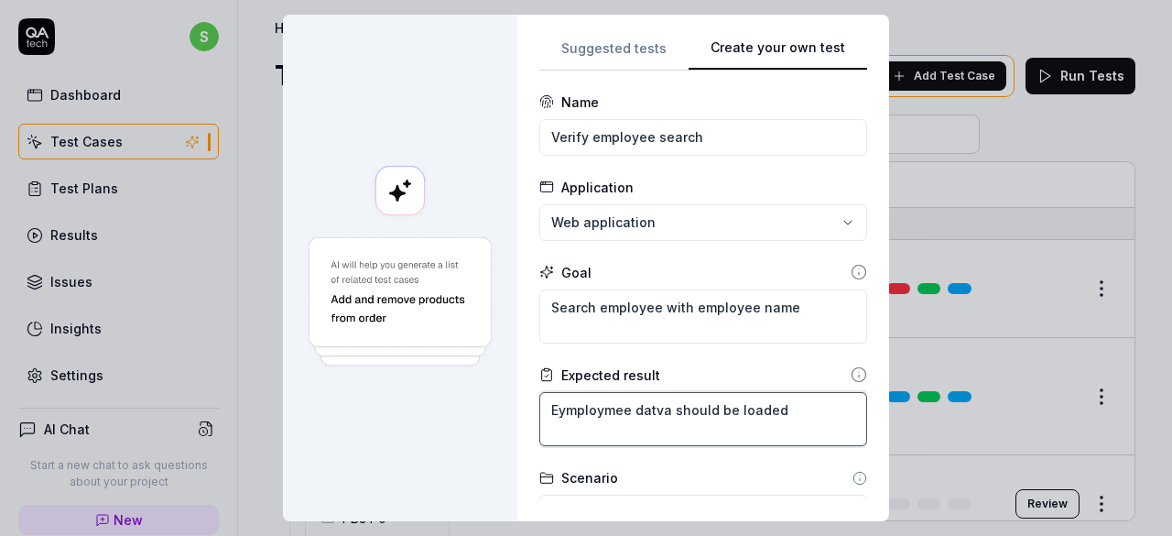
type textarea "*"
type textarea "Eymploymee data should be loaded"
type textarea "*"
type textarea "Eymployee data should be loaded"
click at [555, 413] on textarea "Eymployee data should be loaded" at bounding box center [703, 419] width 328 height 54
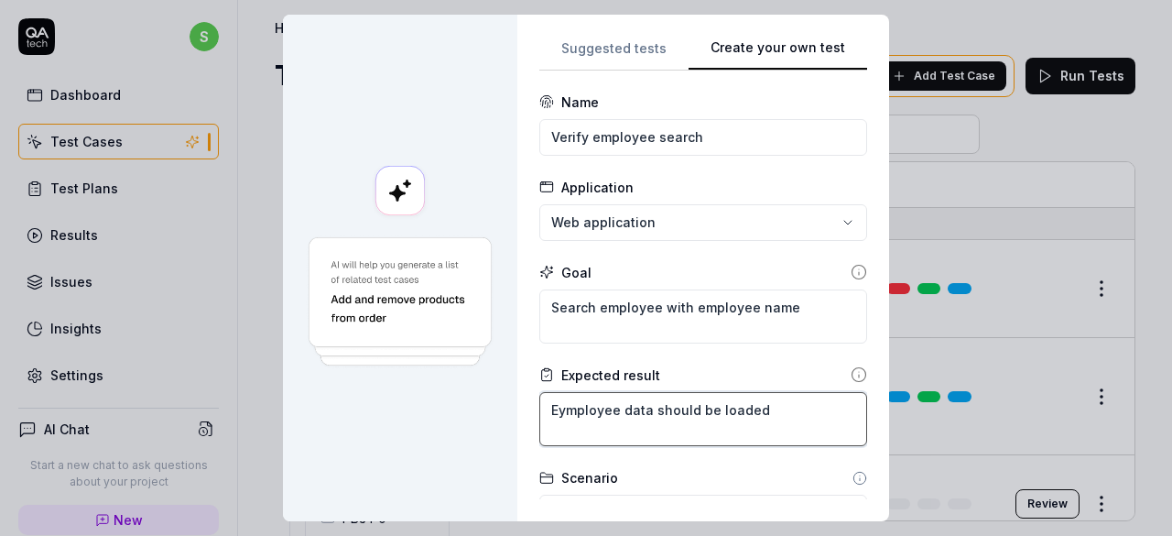
type textarea "*"
type textarea "Employee data should be loaded"
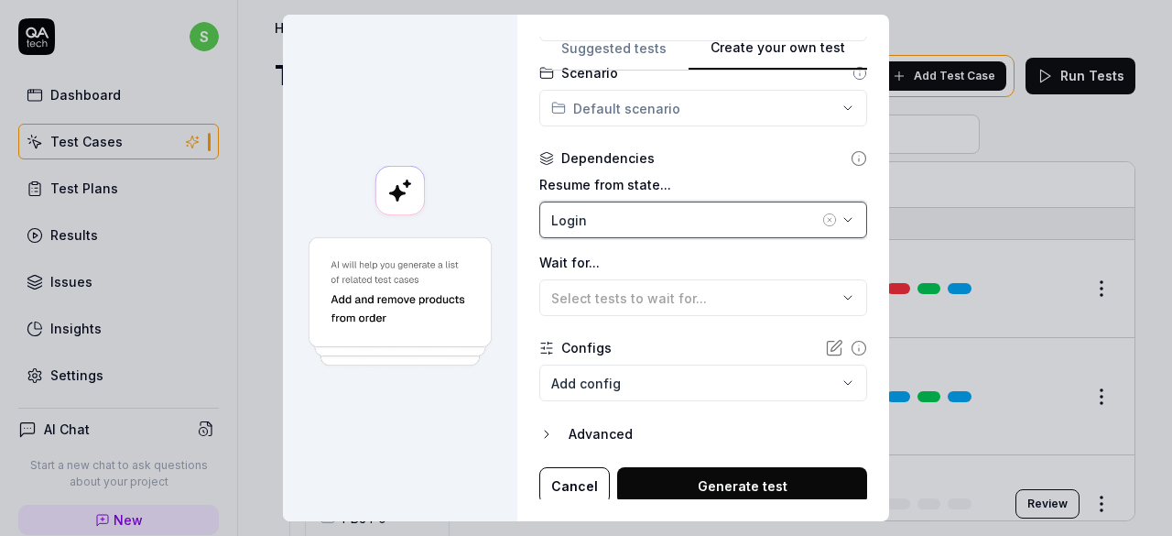
click at [837, 213] on button "Login" at bounding box center [703, 219] width 328 height 37
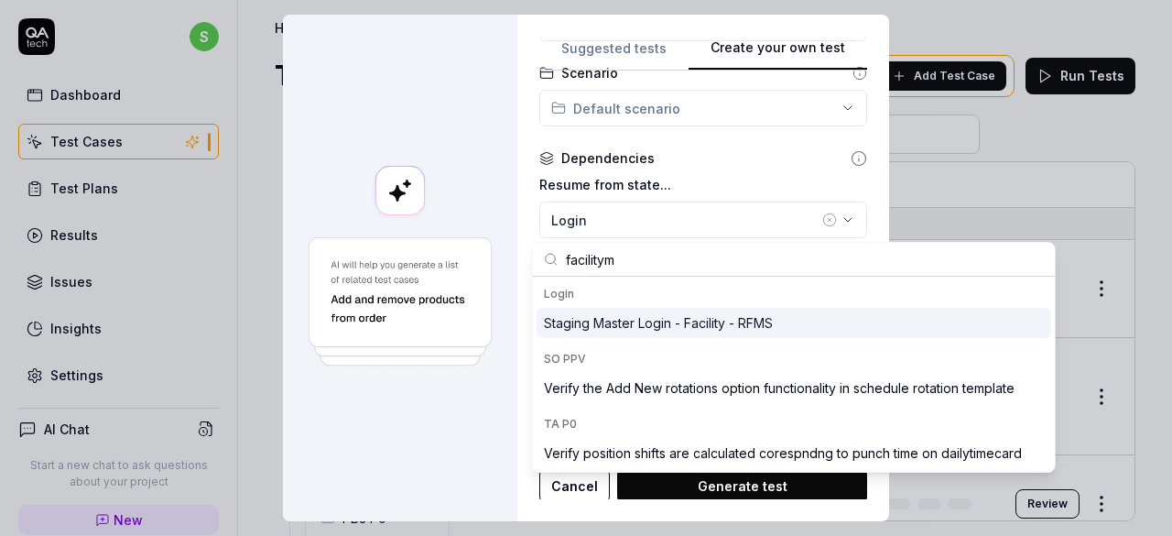
type input "facilitym"
click at [720, 316] on div "Staging Master Login - Facility - RFMS" at bounding box center [658, 322] width 229 height 19
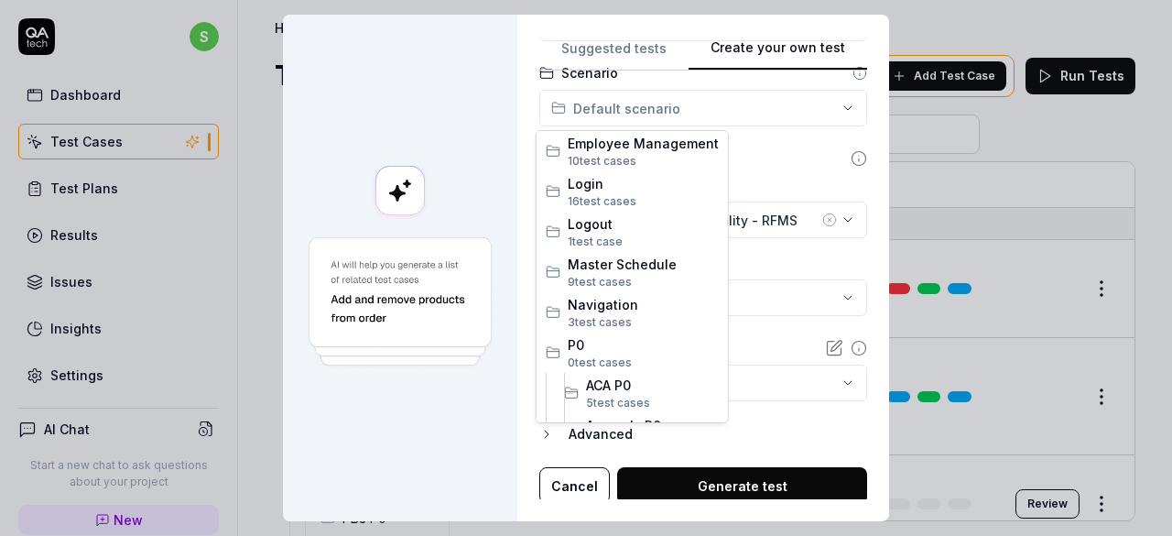
click at [679, 111] on div "**********" at bounding box center [586, 268] width 1172 height 536
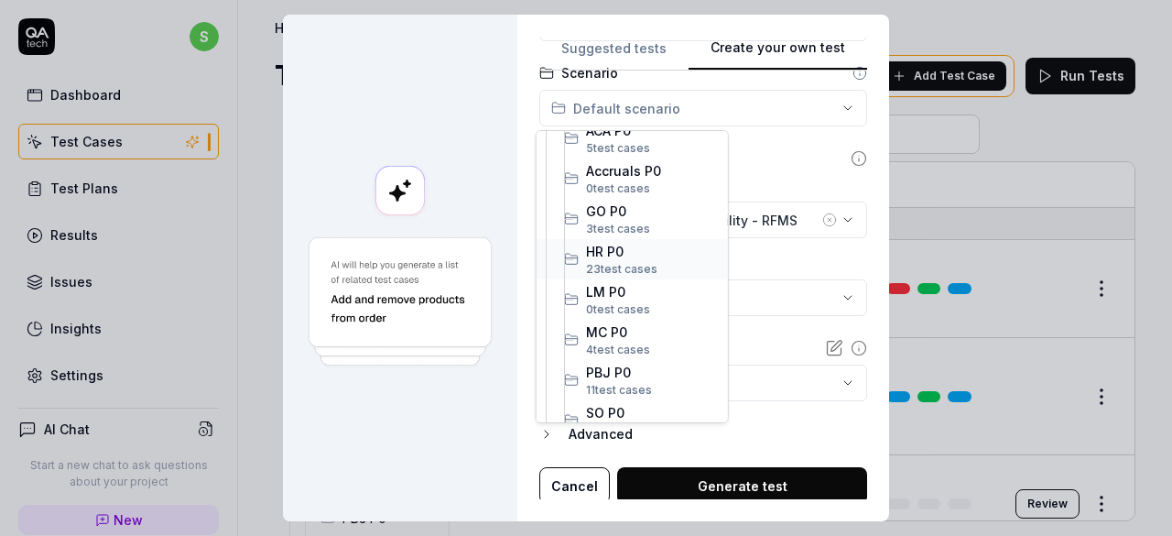
click at [652, 265] on span "s" at bounding box center [654, 269] width 6 height 14
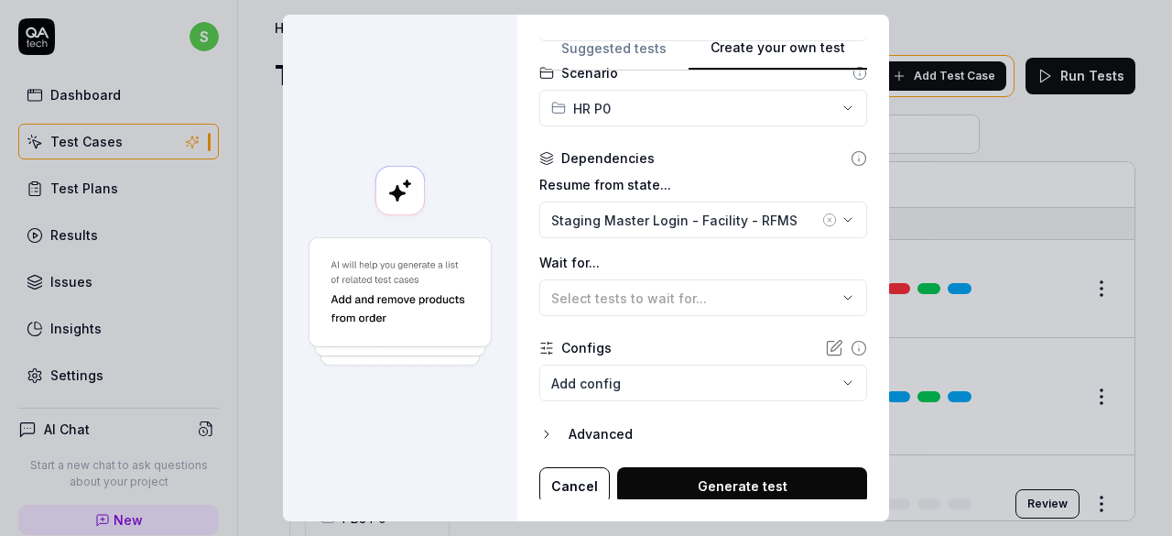
click at [796, 479] on button "Generate test" at bounding box center [742, 485] width 250 height 37
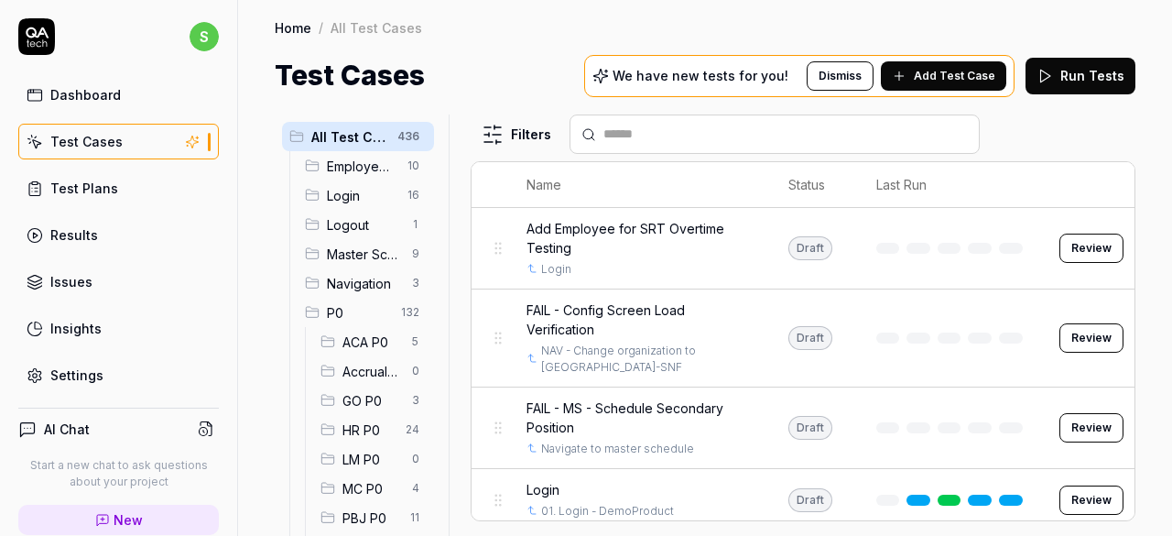
click at [364, 418] on div "HR P0 24" at bounding box center [373, 429] width 121 height 29
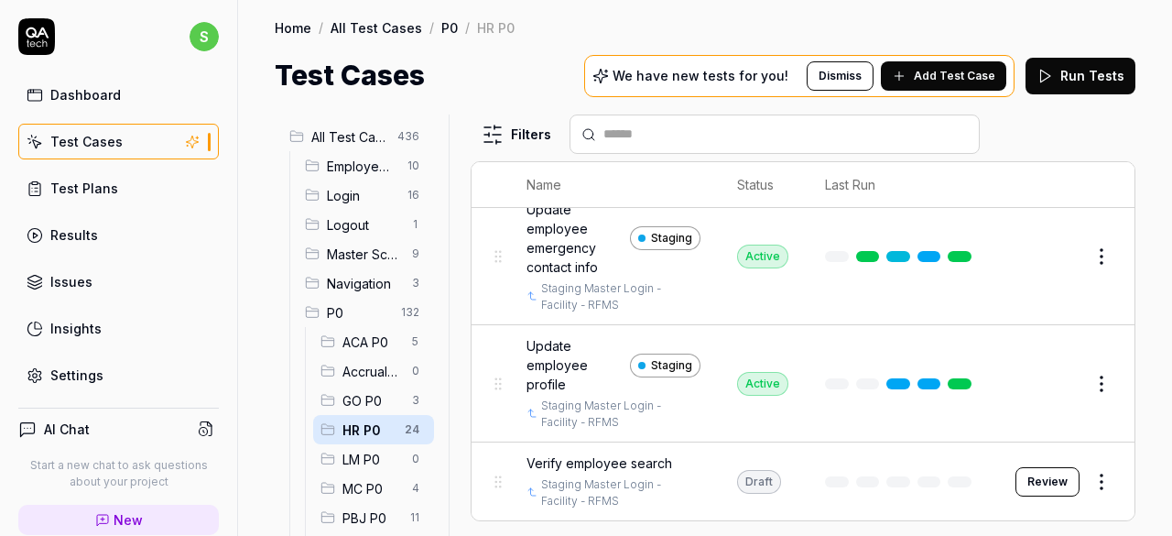
scroll to position [2434, 0]
click at [1036, 492] on button "Review" at bounding box center [1048, 481] width 64 height 29
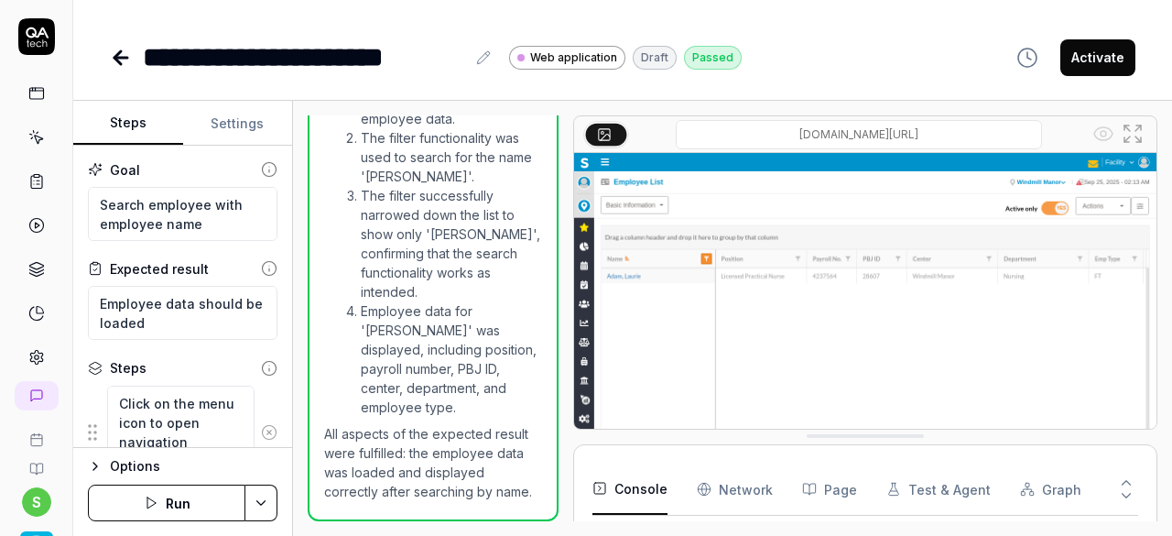
scroll to position [171, 0]
type textarea "*"
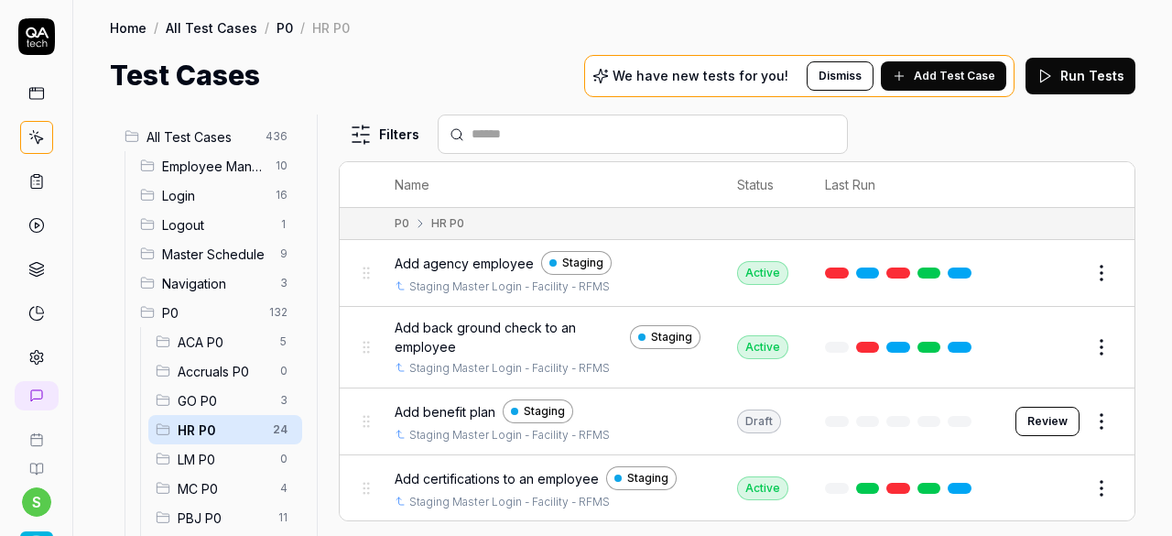
click at [948, 76] on span "Add Test Case" at bounding box center [955, 76] width 82 height 16
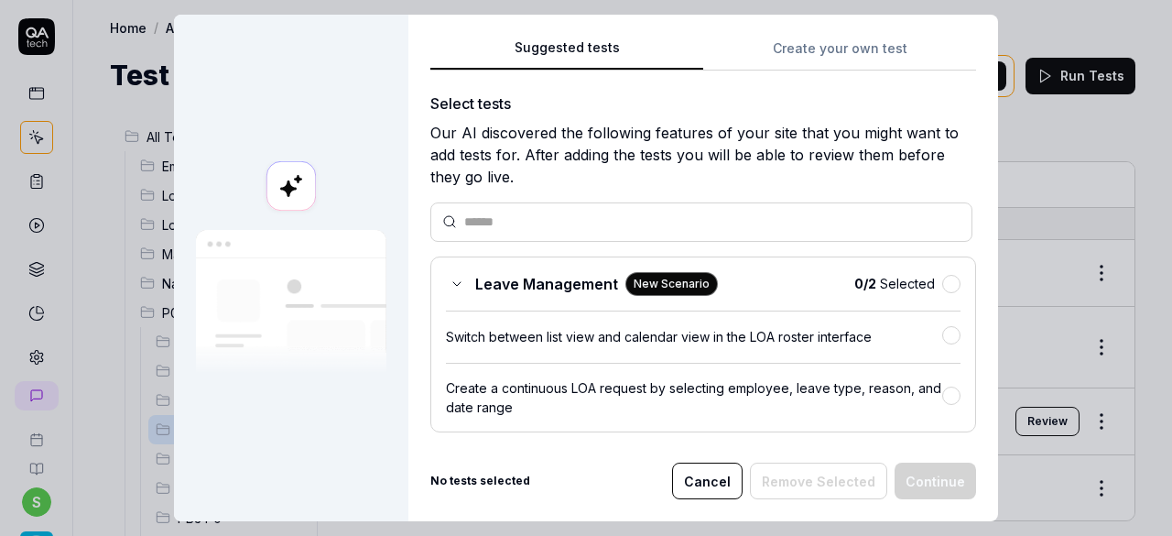
click at [866, 42] on div "Suggested tests Create your own test Select tests Our AI discovered the followi…" at bounding box center [703, 268] width 590 height 506
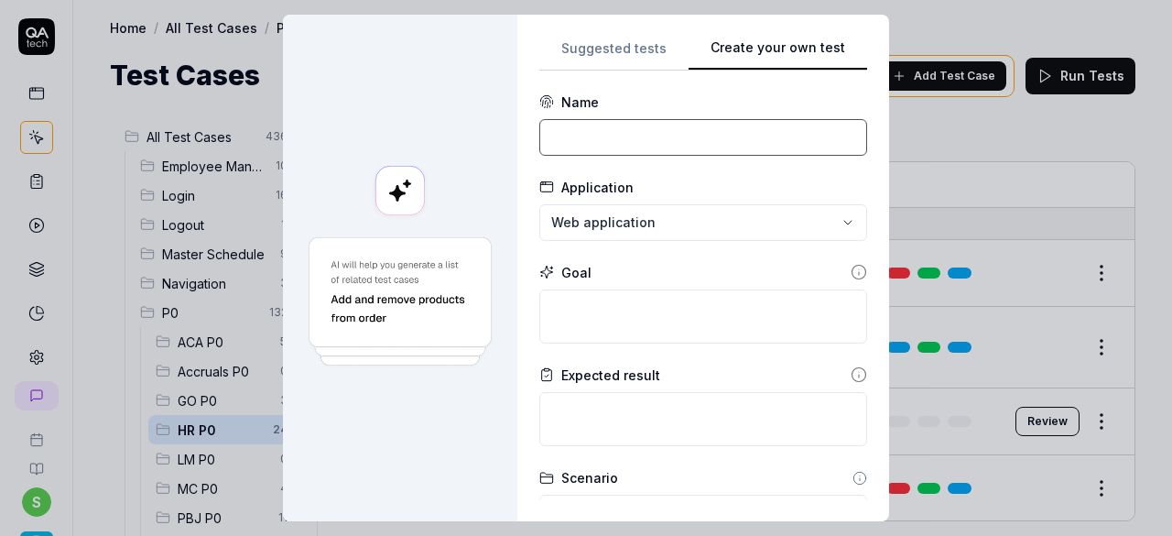
click at [797, 138] on input at bounding box center [703, 137] width 328 height 37
type input "t"
type input "v"
type input "Verify employee search under employee list"
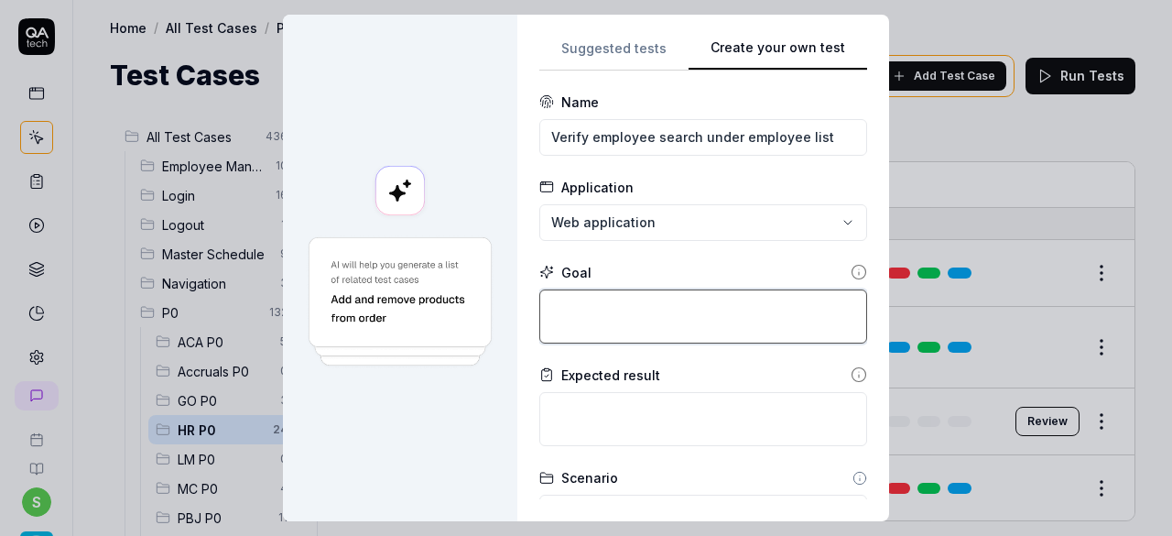
click at [660, 318] on textarea at bounding box center [703, 316] width 328 height 54
paste textarea "t"
type textarea "t"
type textarea "*"
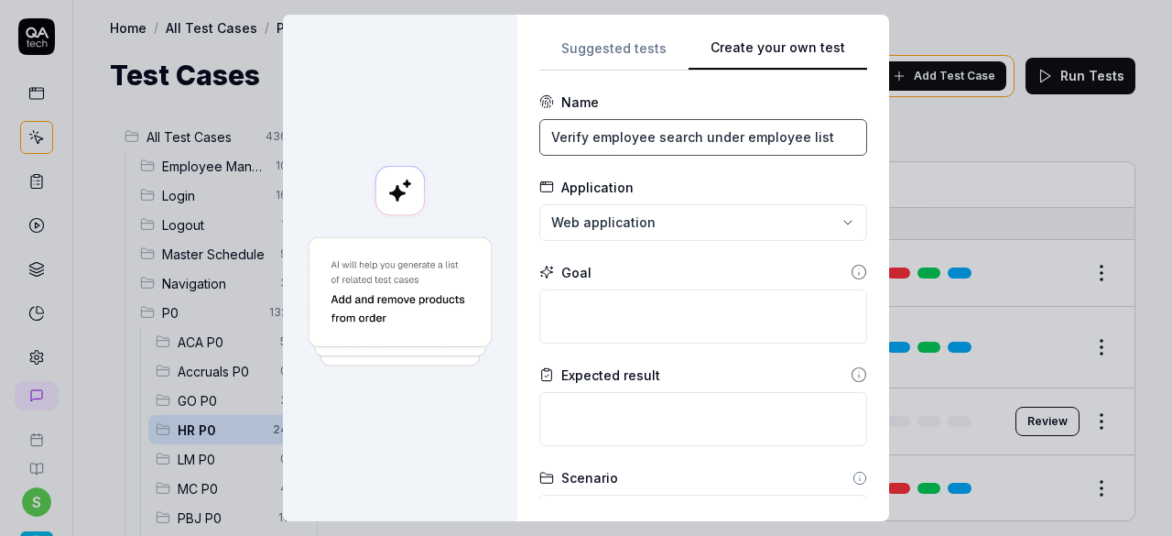
click at [747, 134] on input "Verify employee search under employee list" at bounding box center [703, 137] width 328 height 37
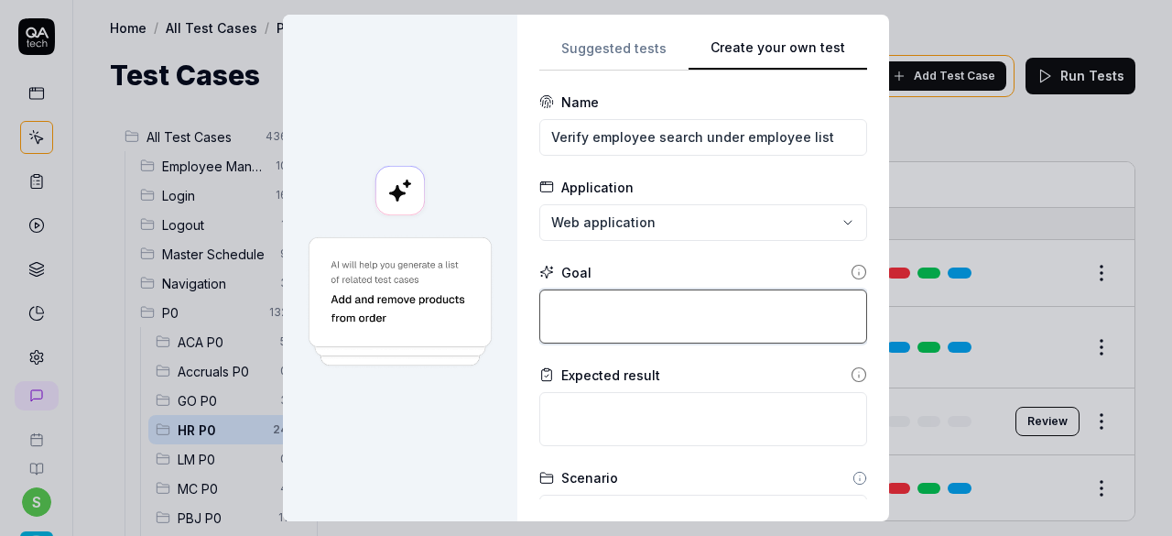
click at [758, 304] on textarea at bounding box center [703, 316] width 328 height 54
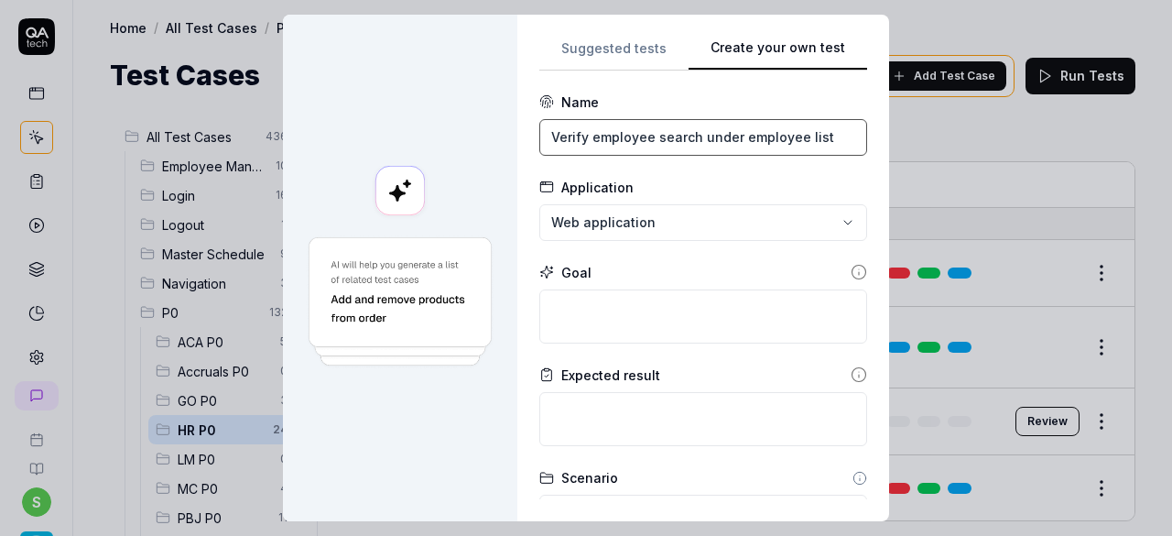
click at [778, 129] on input "Verify employee search under employee list" at bounding box center [703, 137] width 328 height 37
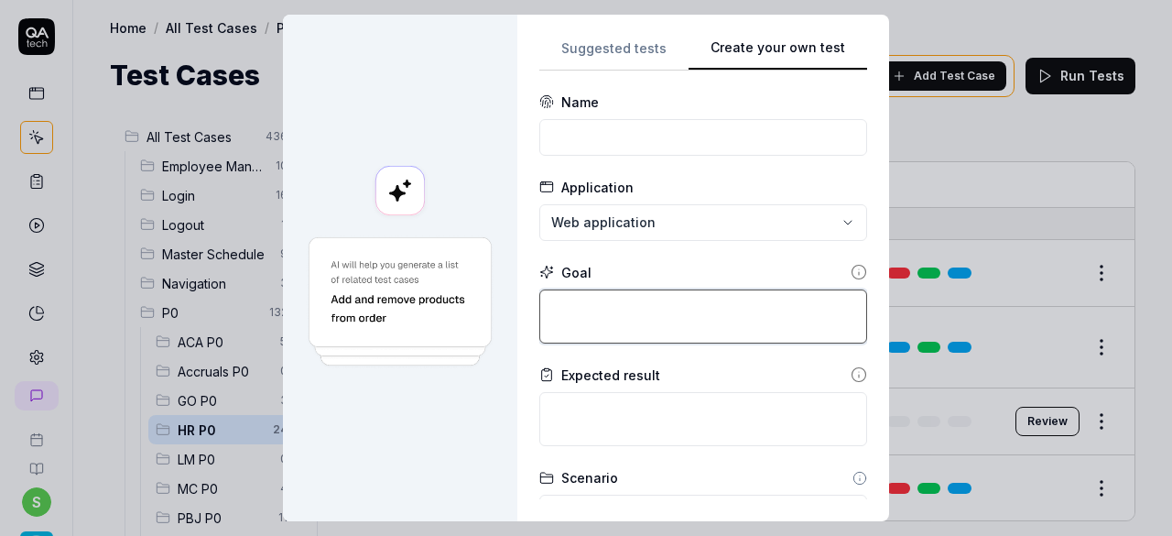
click at [637, 303] on textarea at bounding box center [703, 316] width 328 height 54
paste textarea "Verify employee search under employee list"
type textarea "*"
type textarea "Verify employee search under employee list"
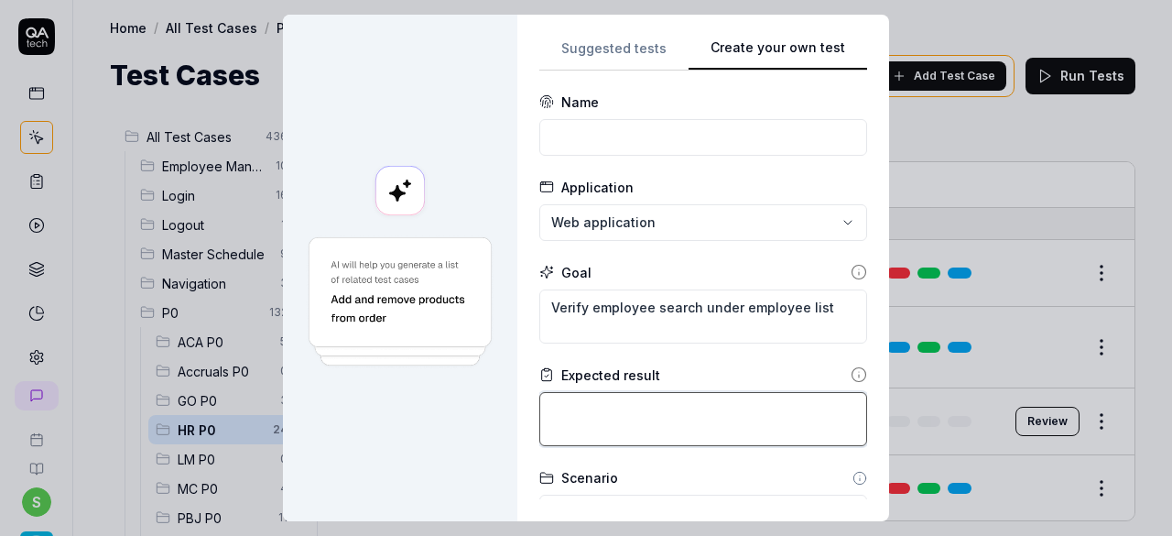
click at [674, 422] on textarea at bounding box center [703, 419] width 328 height 54
type textarea "*"
type textarea "Ey"
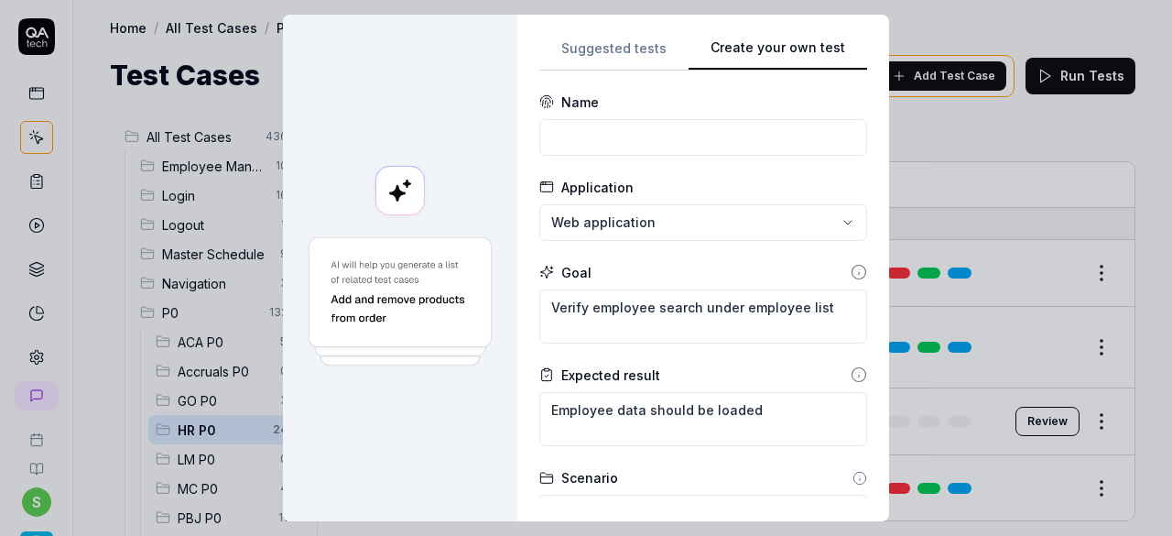
click at [861, 327] on div "**********" at bounding box center [703, 268] width 372 height 506
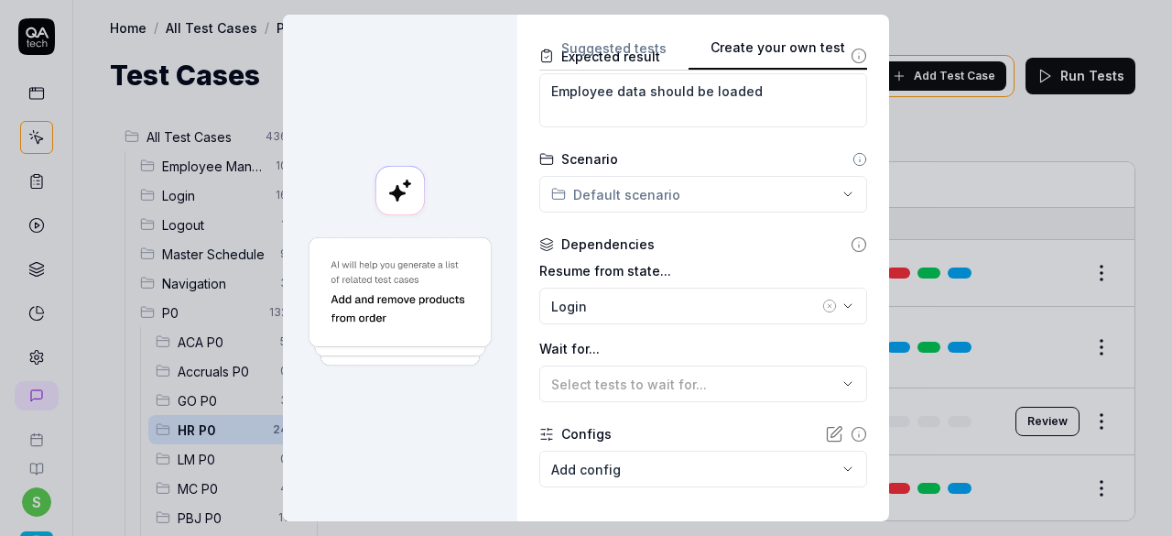
scroll to position [321, 0]
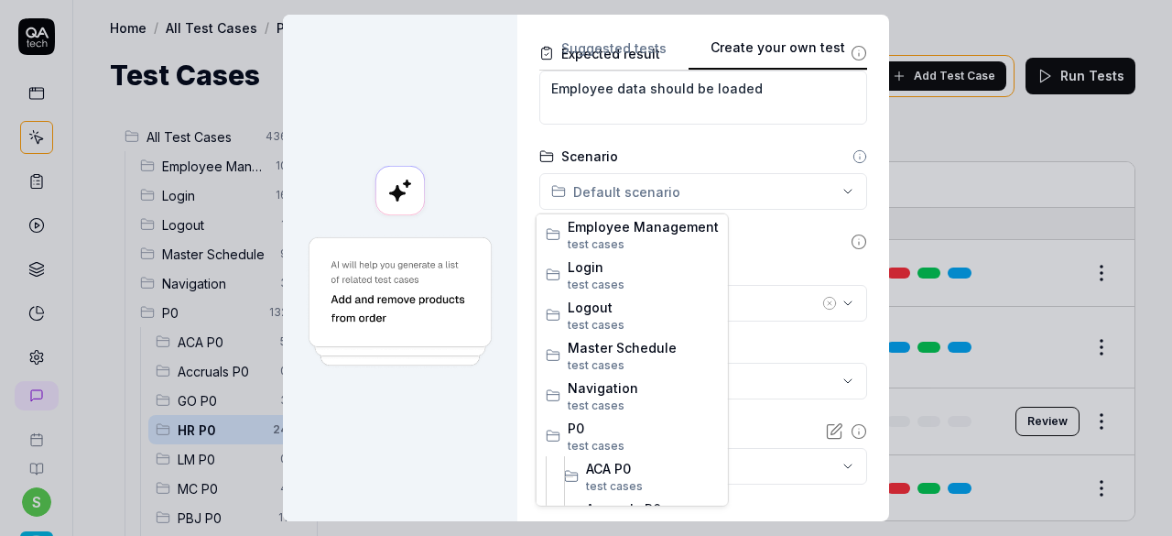
click at [822, 196] on div "**********" at bounding box center [586, 268] width 1172 height 536
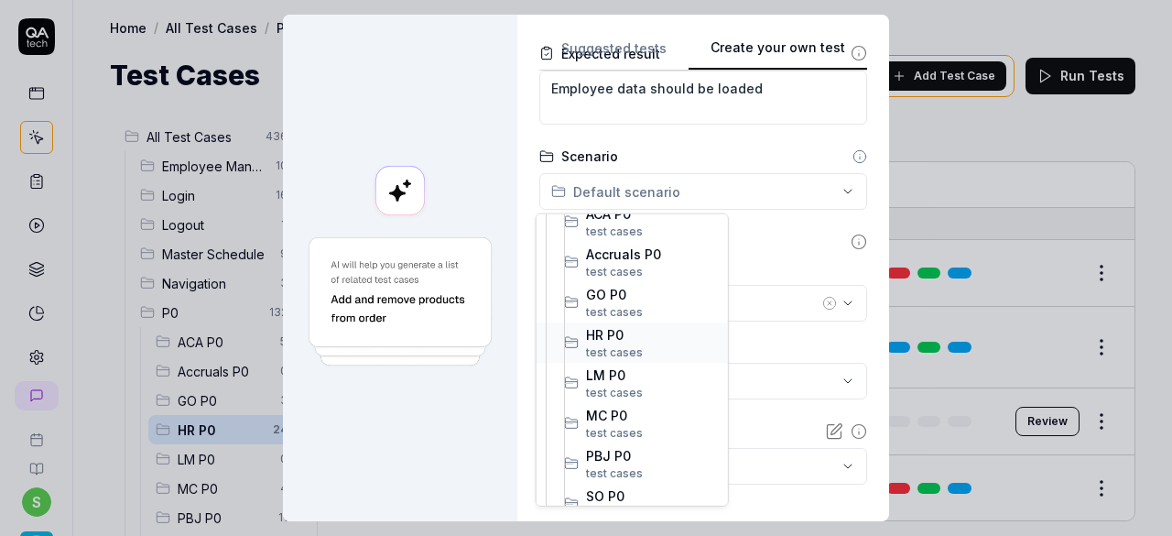
click at [635, 331] on span "HR P0" at bounding box center [652, 333] width 133 height 19
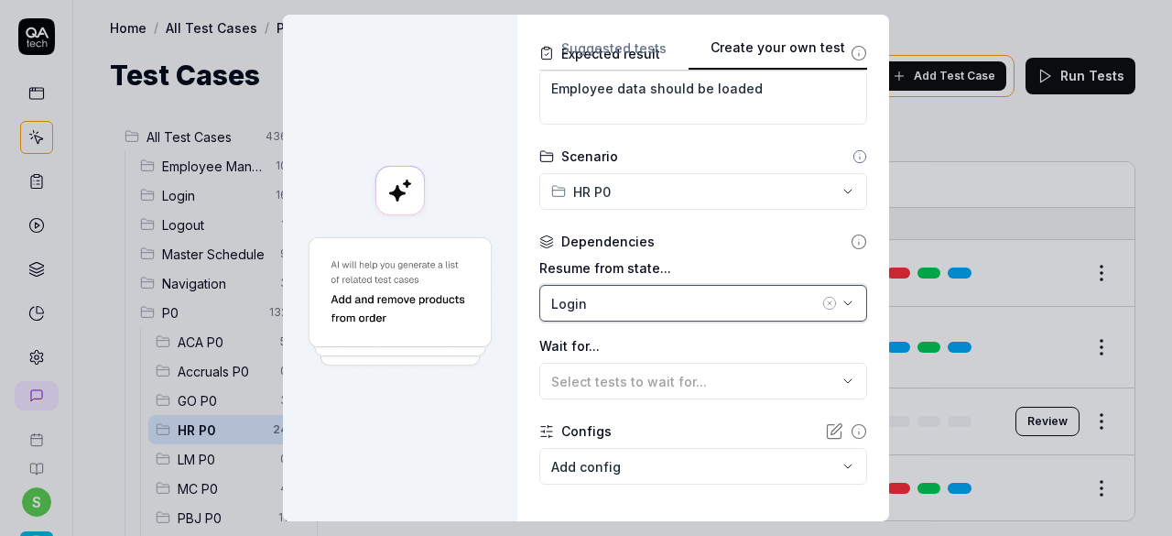
click at [841, 299] on icon "button" at bounding box center [848, 303] width 15 height 15
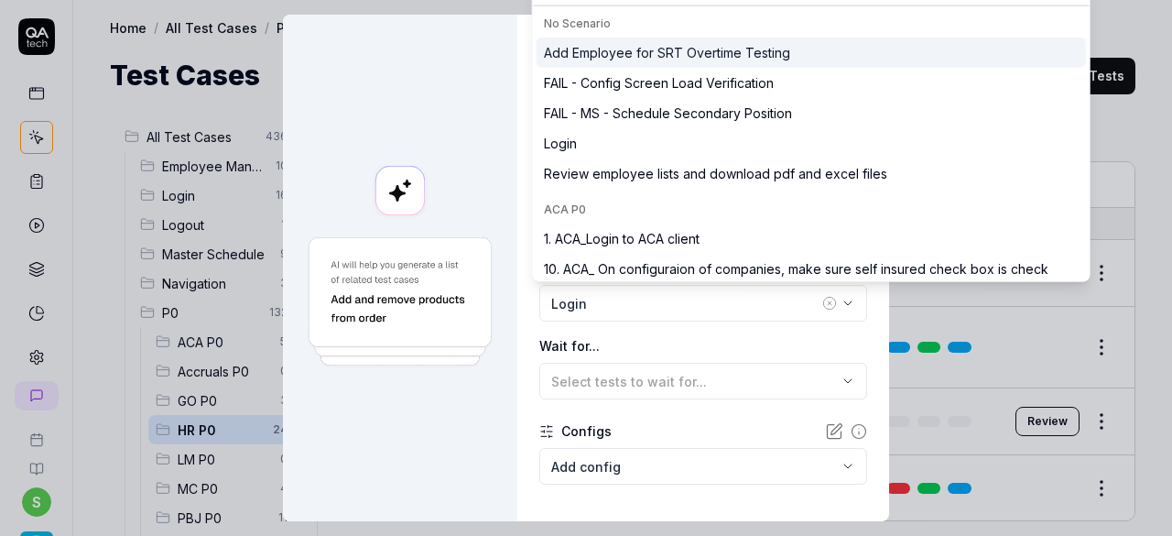
click at [668, 21] on div "No Scenario" at bounding box center [811, 24] width 535 height 16
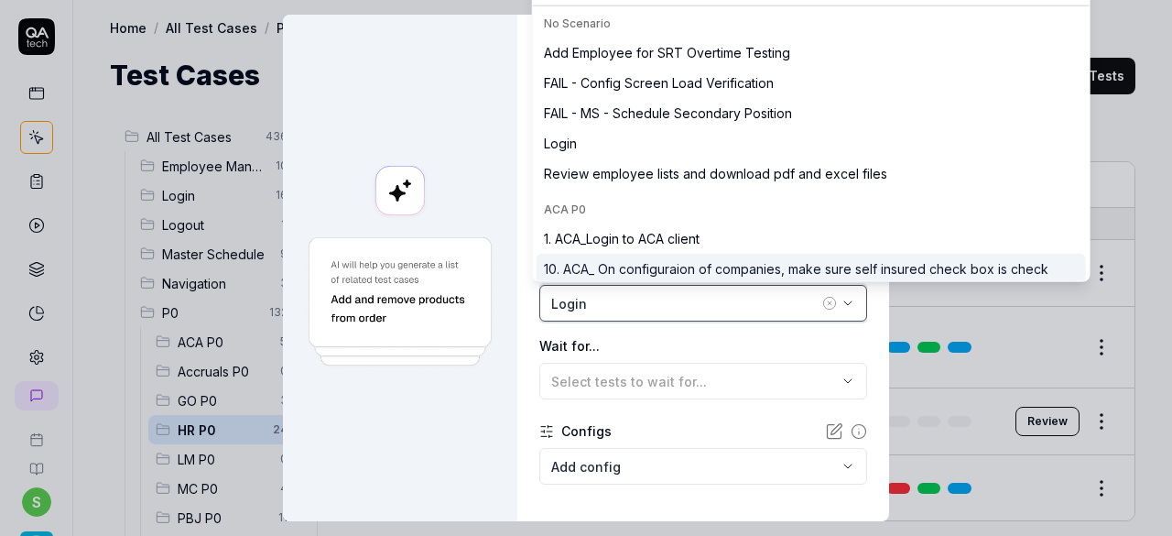
click at [696, 305] on div "Login" at bounding box center [684, 303] width 267 height 19
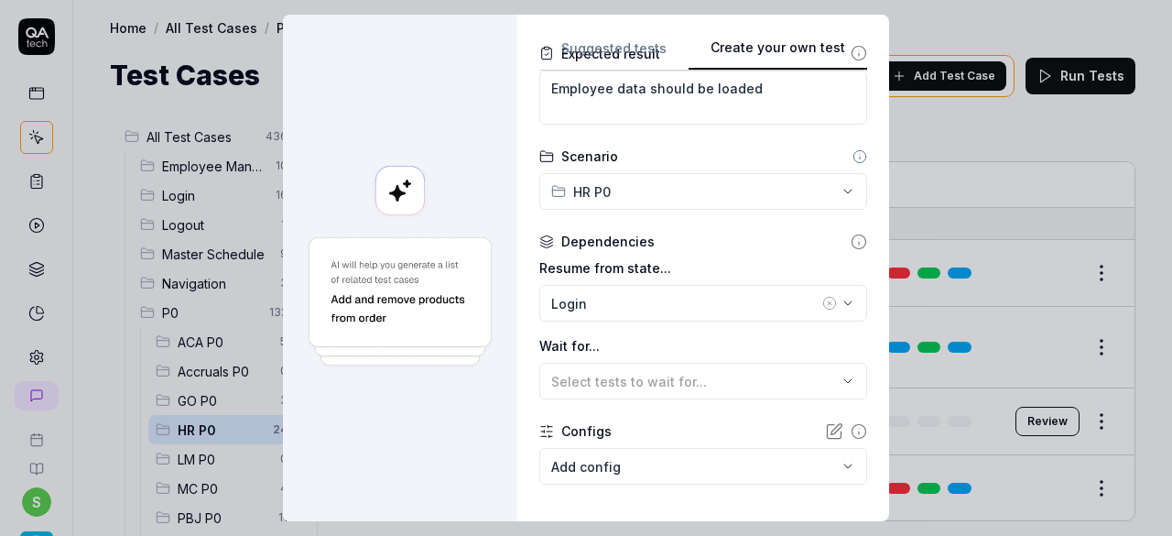
click at [823, 309] on circle "button" at bounding box center [829, 303] width 12 height 12
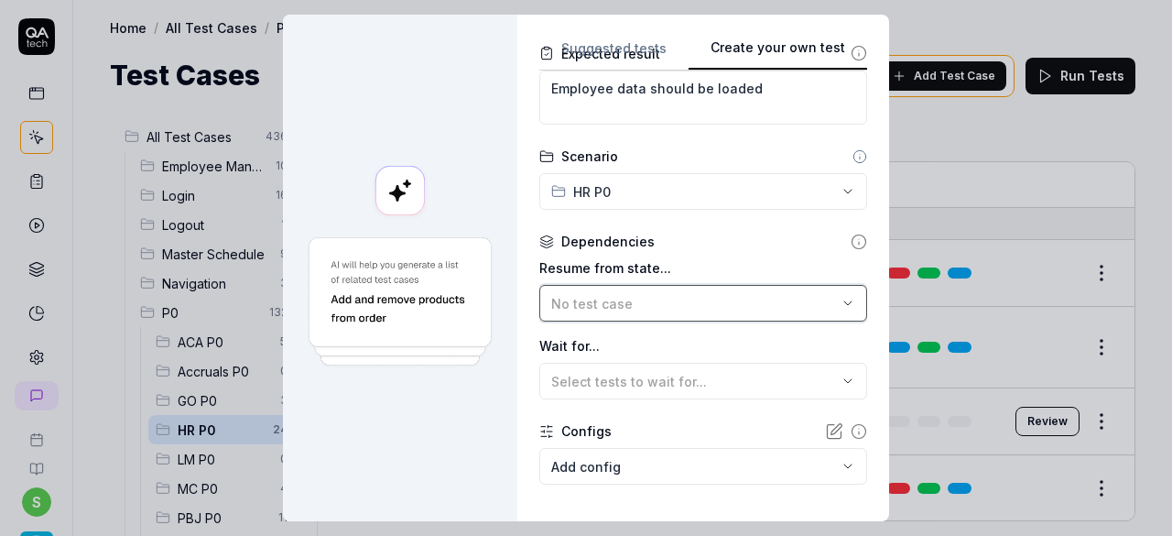
click at [734, 310] on div "No test case" at bounding box center [694, 303] width 286 height 19
click at [707, 336] on label "Wait for..." at bounding box center [703, 345] width 328 height 19
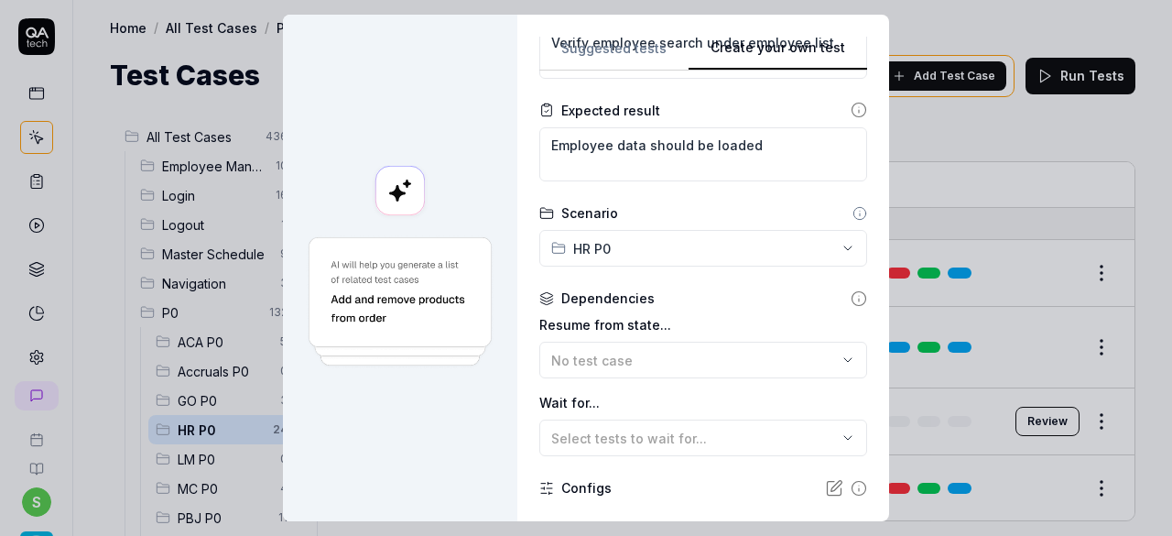
scroll to position [258, 0]
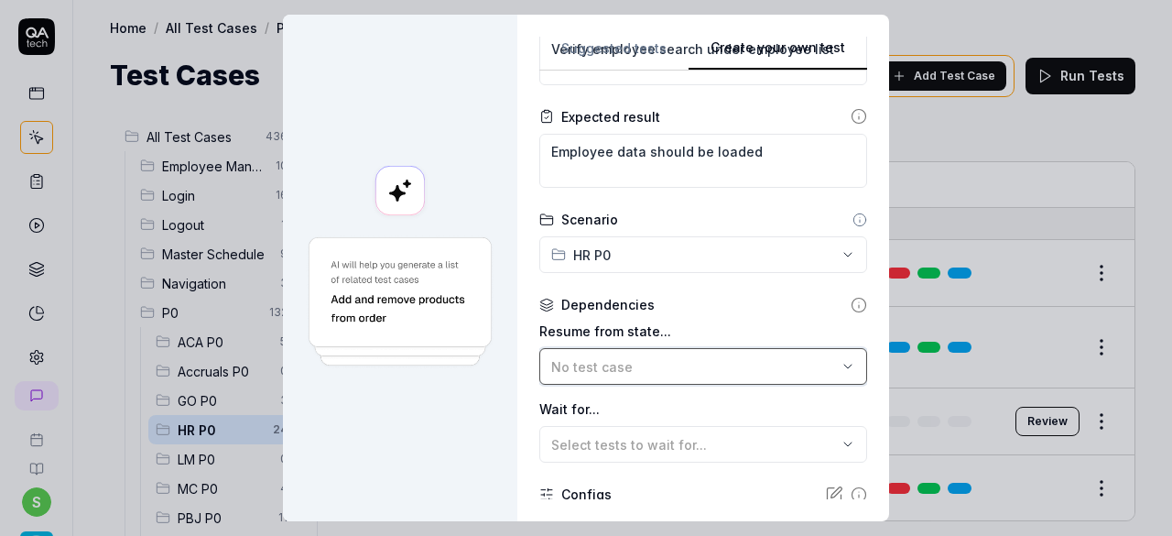
click at [733, 360] on div "No test case" at bounding box center [694, 366] width 286 height 19
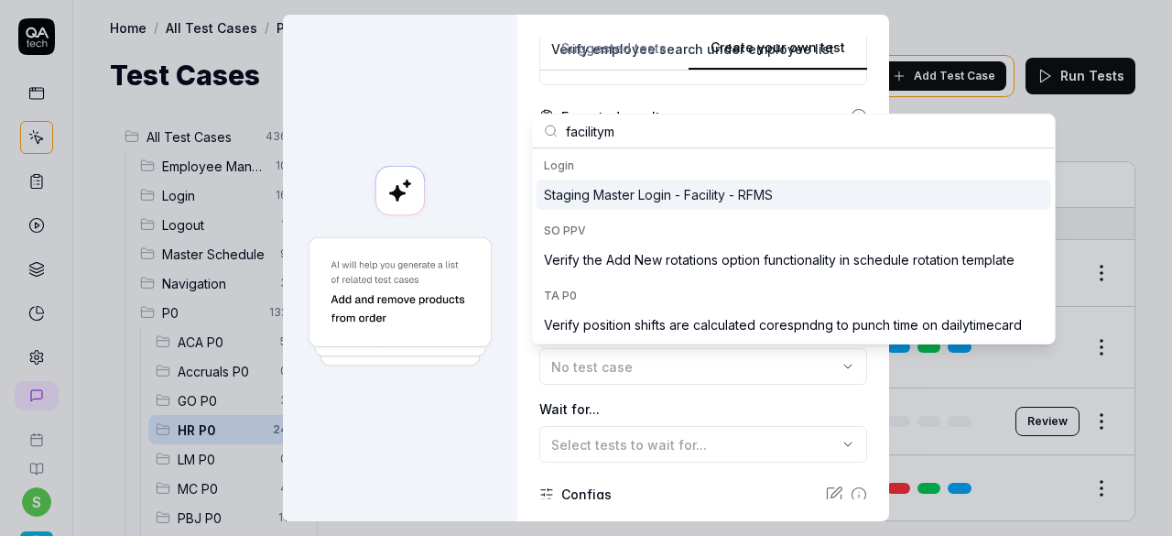
click at [702, 191] on div "Staging Master Login - Facility - RFMS" at bounding box center [658, 194] width 229 height 19
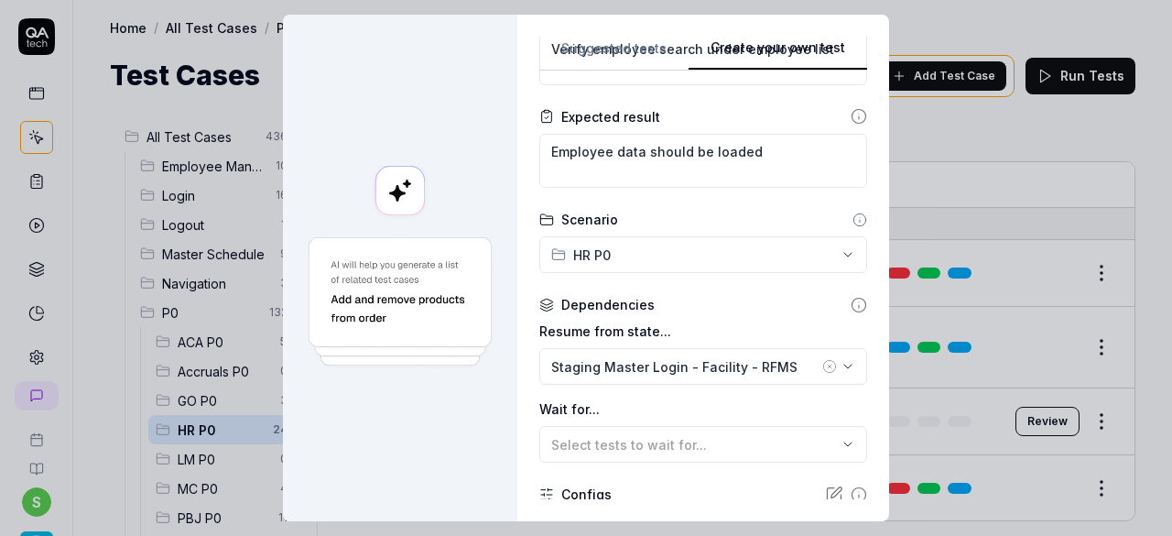
scroll to position [408, 0]
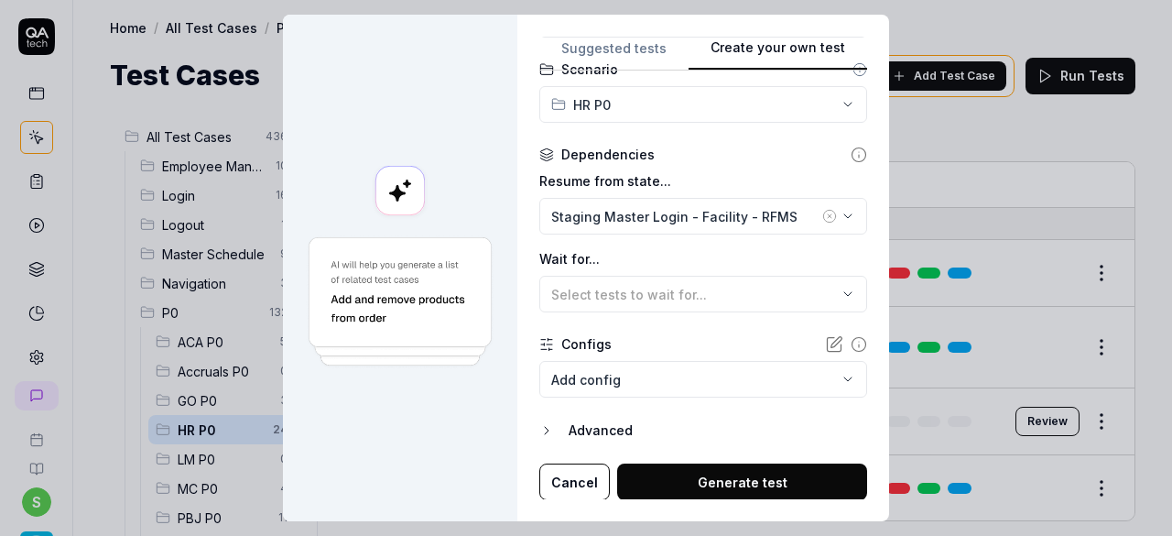
click at [742, 481] on button "Generate test" at bounding box center [742, 481] width 250 height 37
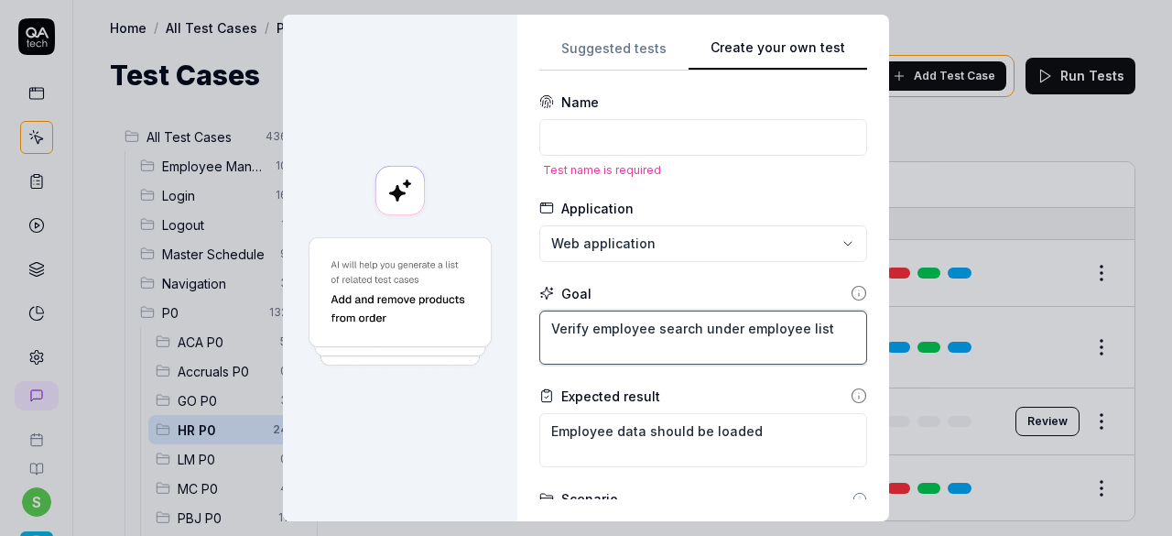
click at [721, 320] on textarea "Verify employee search under employee list" at bounding box center [703, 337] width 328 height 54
click at [696, 139] on input at bounding box center [703, 137] width 328 height 37
paste input "Verify employee search under employee list"
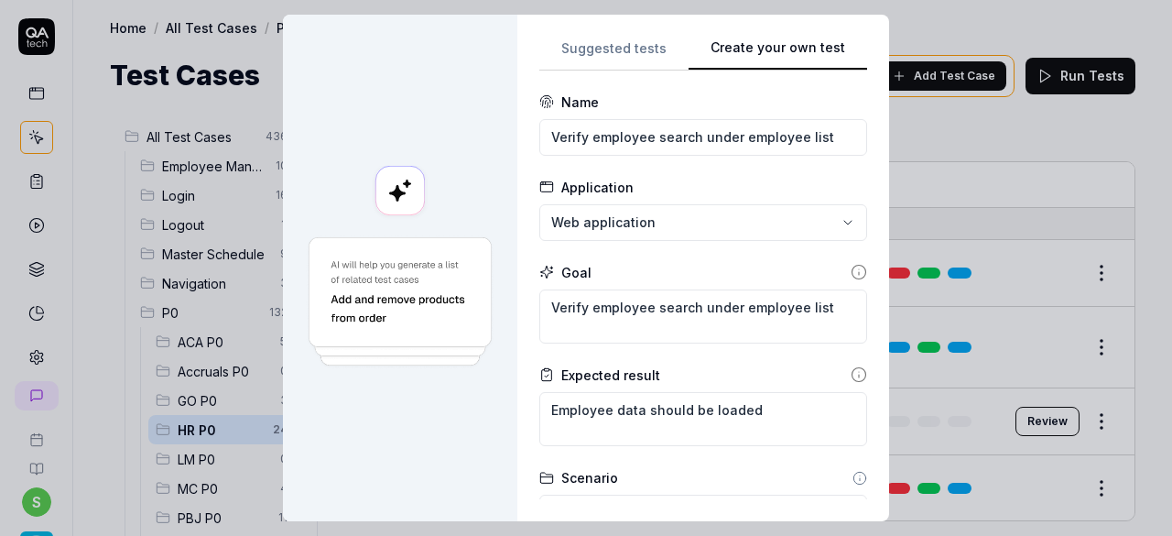
scroll to position [405, 0]
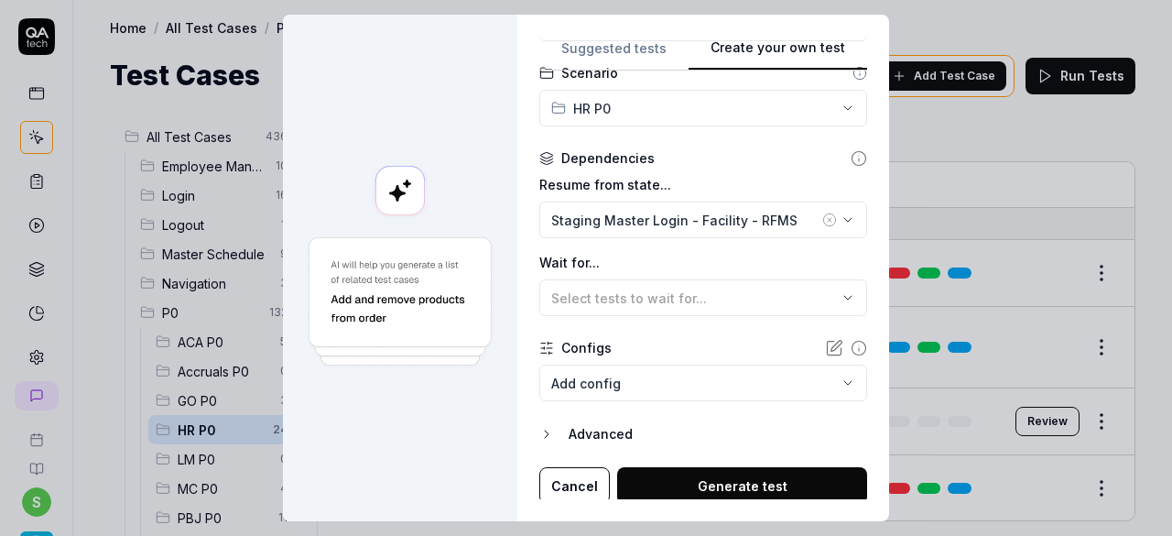
click at [783, 479] on button "Generate test" at bounding box center [742, 485] width 250 height 37
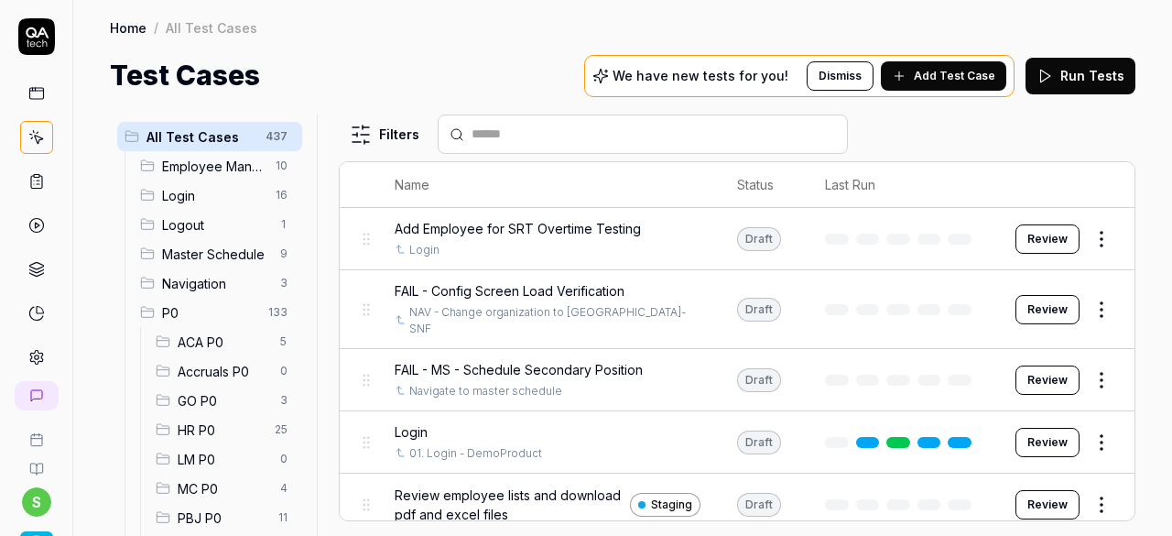
click at [180, 435] on span "HR P0" at bounding box center [221, 429] width 86 height 19
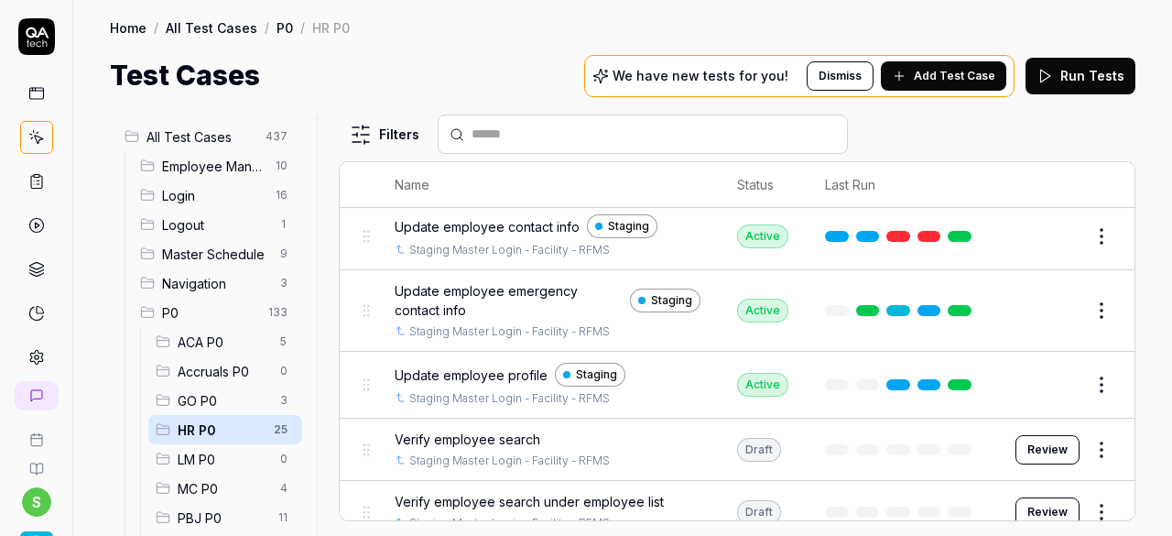
scroll to position [1449, 0]
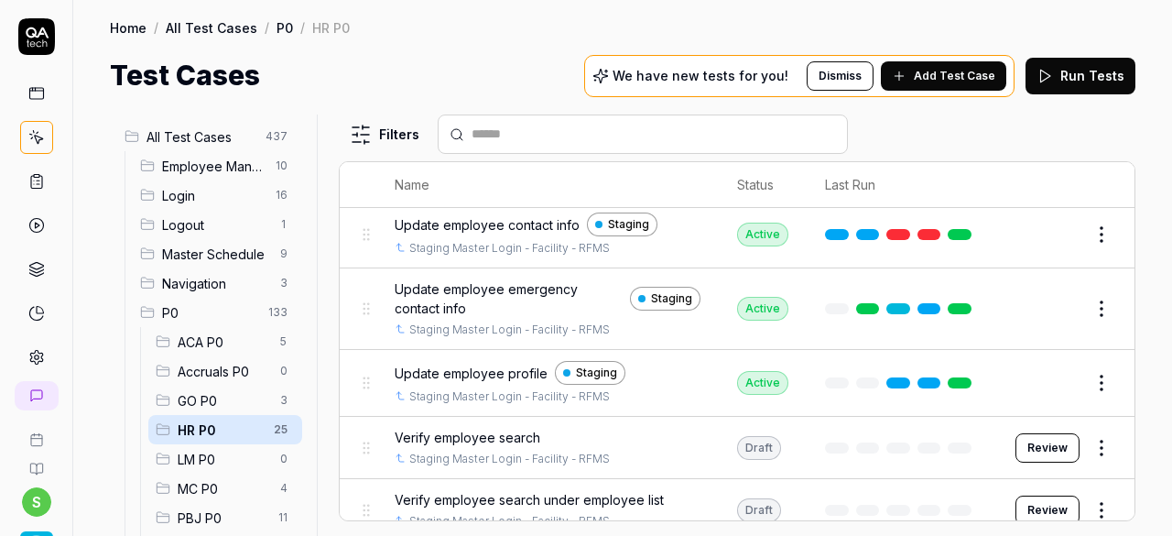
click at [1043, 435] on button "Review" at bounding box center [1048, 447] width 64 height 29
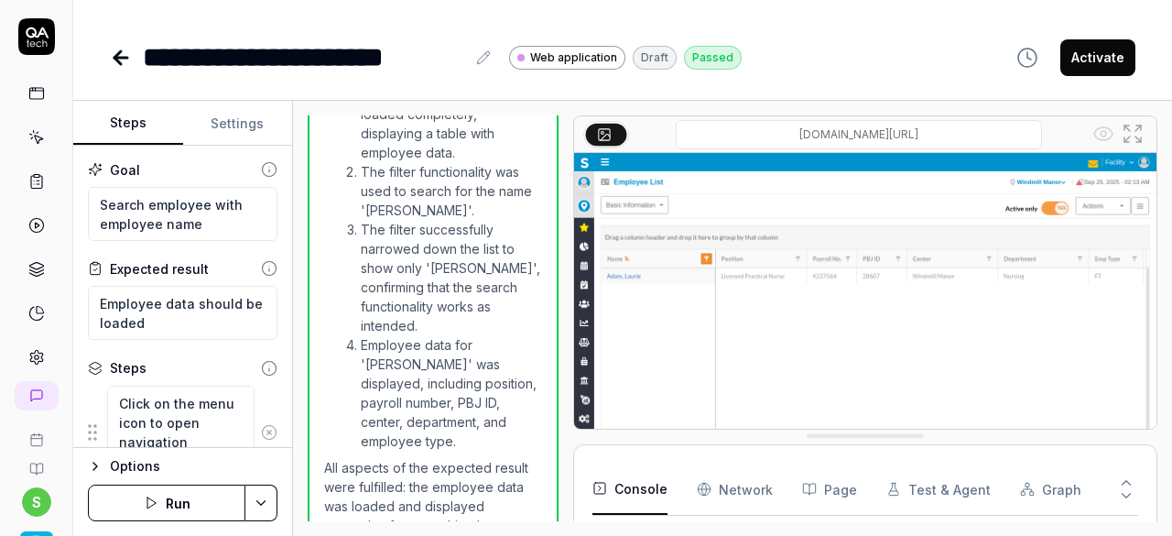
scroll to position [966, 0]
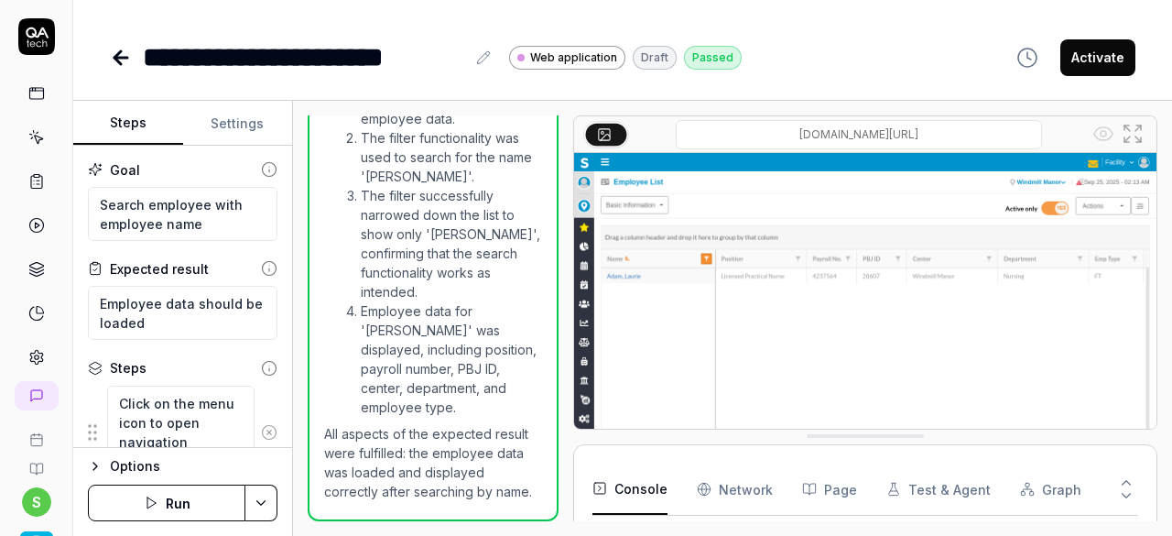
click at [1099, 71] on button "Activate" at bounding box center [1097, 57] width 75 height 37
